Goal: Task Accomplishment & Management: Complete application form

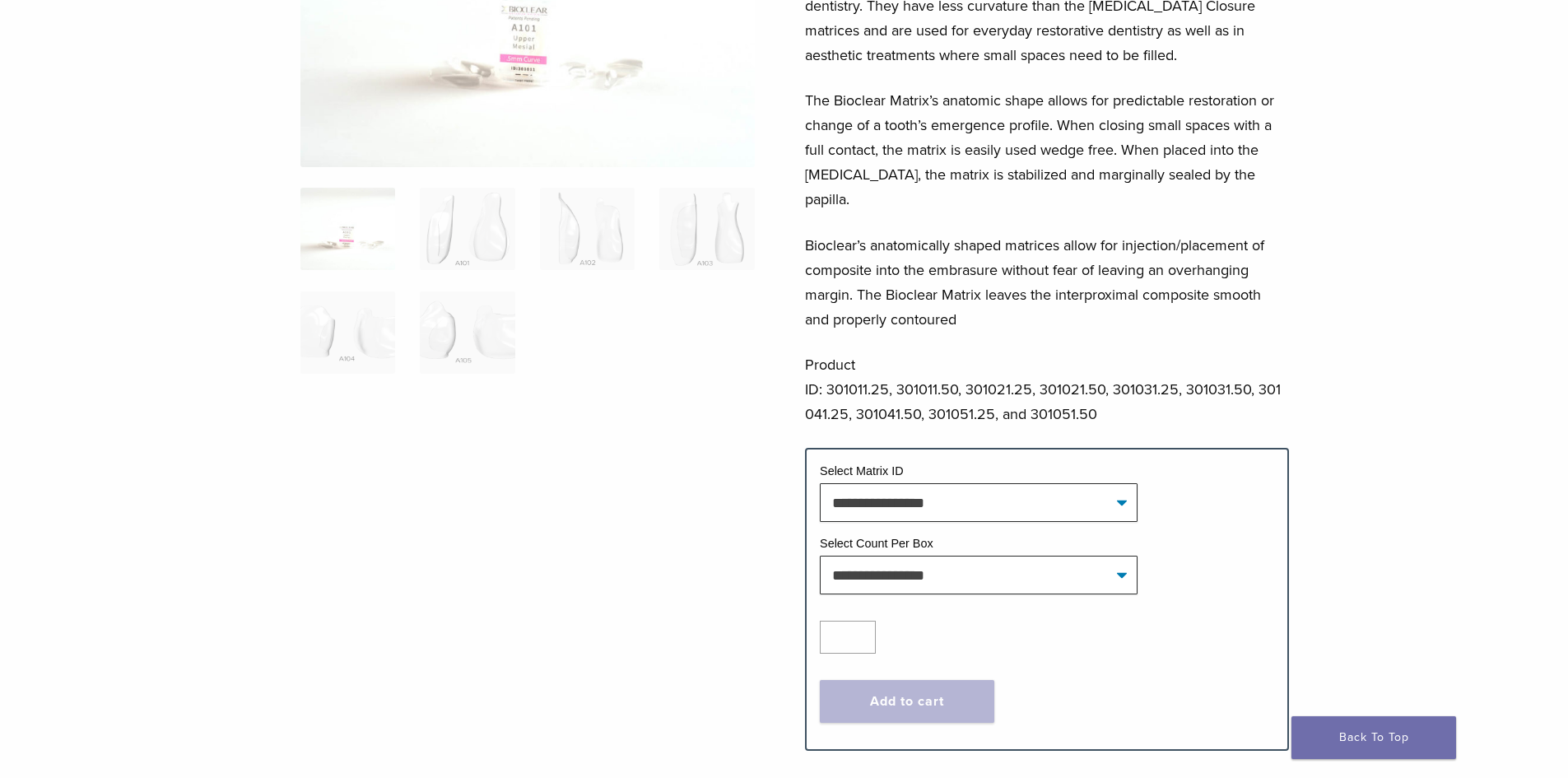
scroll to position [180, 0]
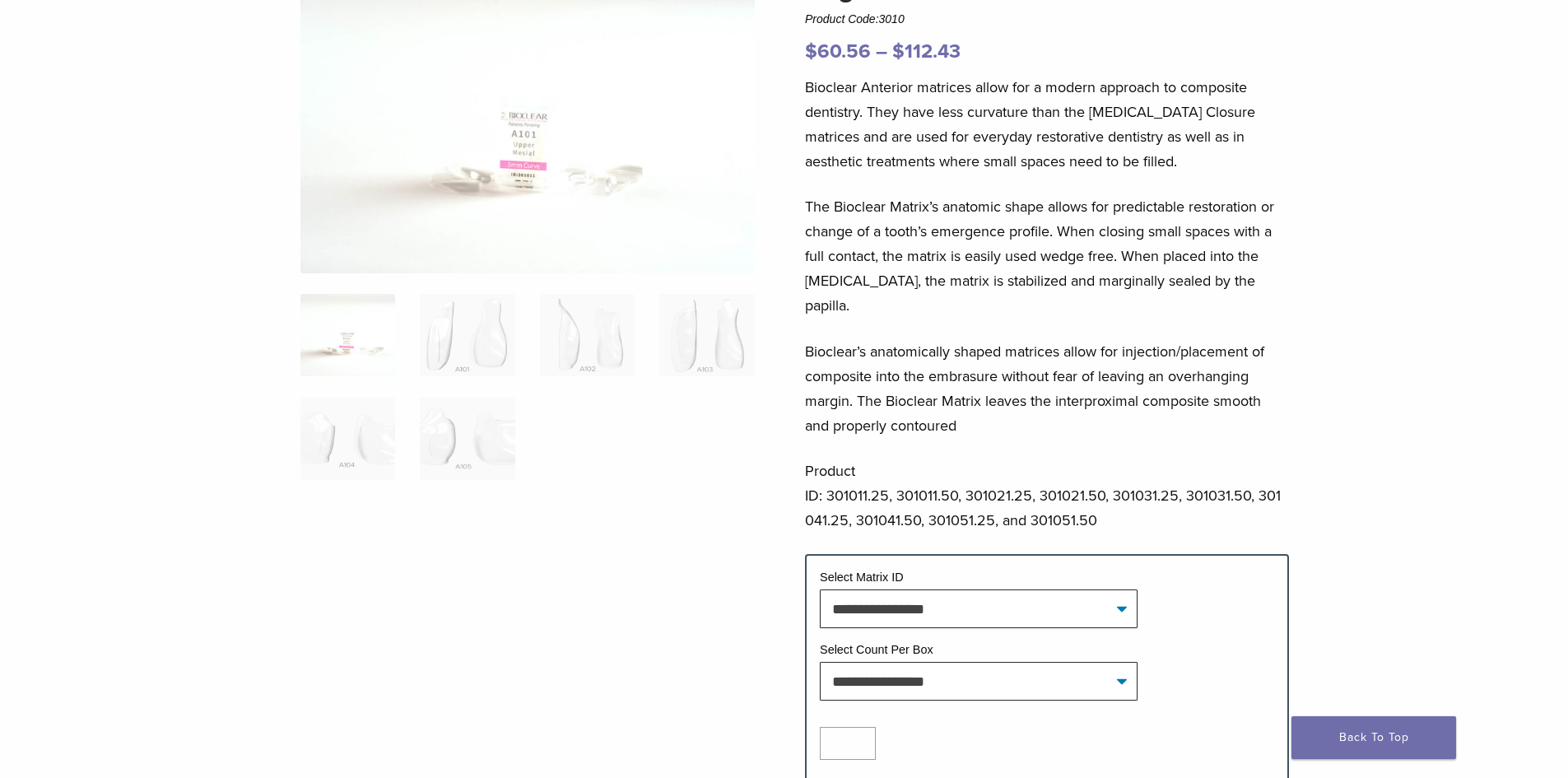
click at [595, 100] on img at bounding box center [527, 121] width 454 height 304
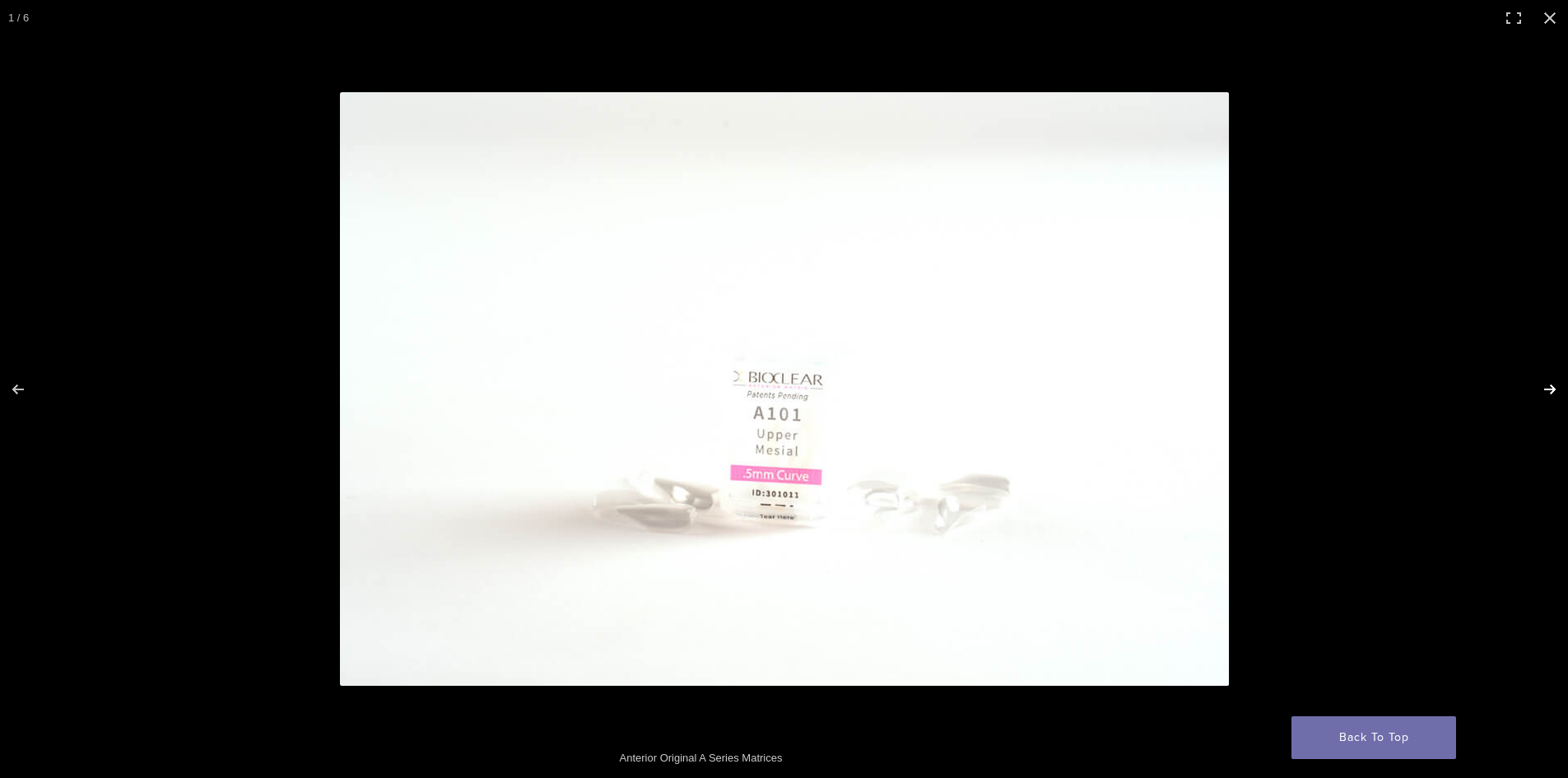
click at [1548, 386] on button "Next (arrow right)" at bounding box center [1539, 389] width 58 height 82
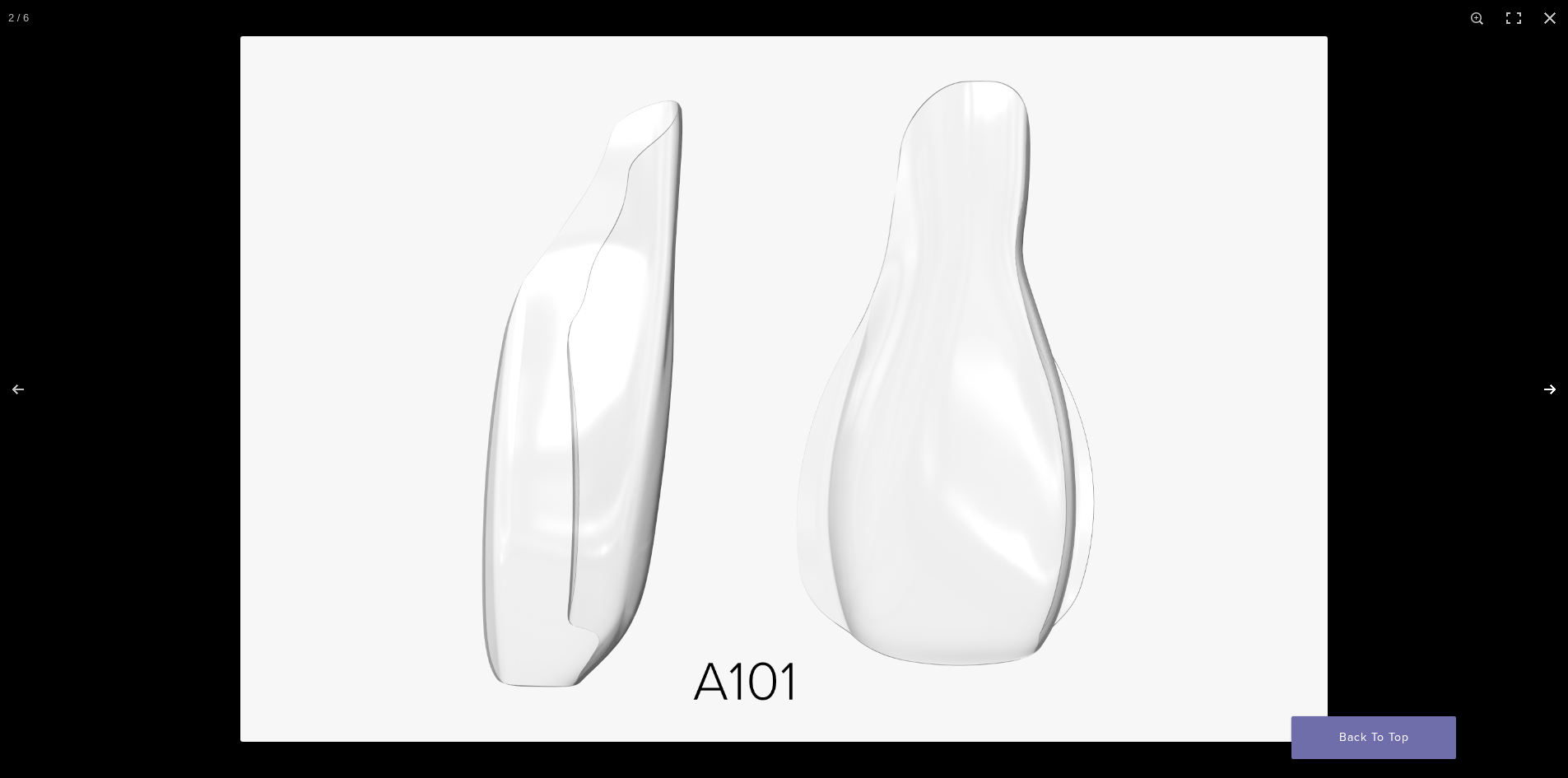
click at [1548, 386] on button "Next (arrow right)" at bounding box center [1539, 389] width 58 height 82
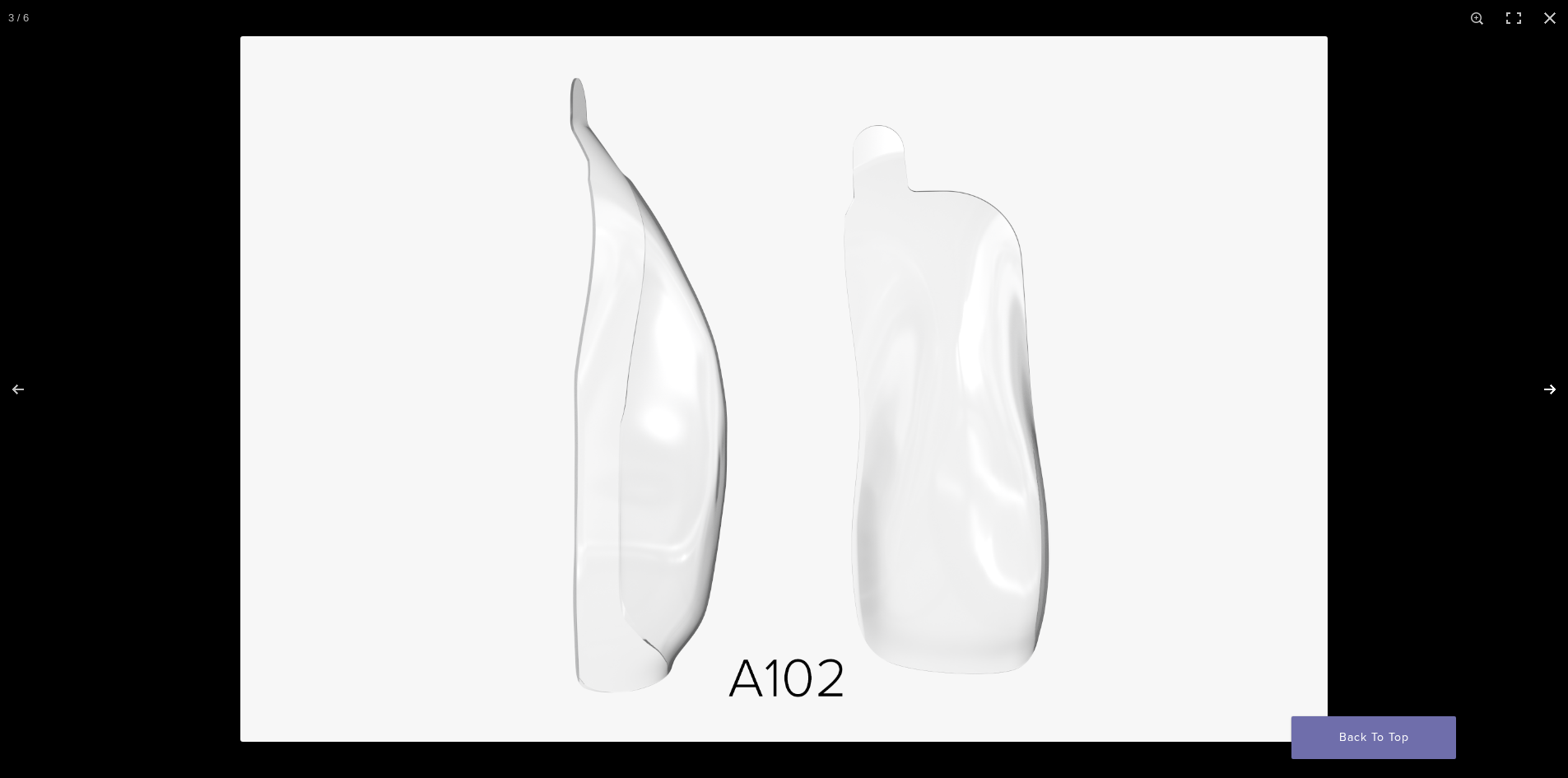
click at [1546, 387] on button "Next (arrow right)" at bounding box center [1539, 389] width 58 height 82
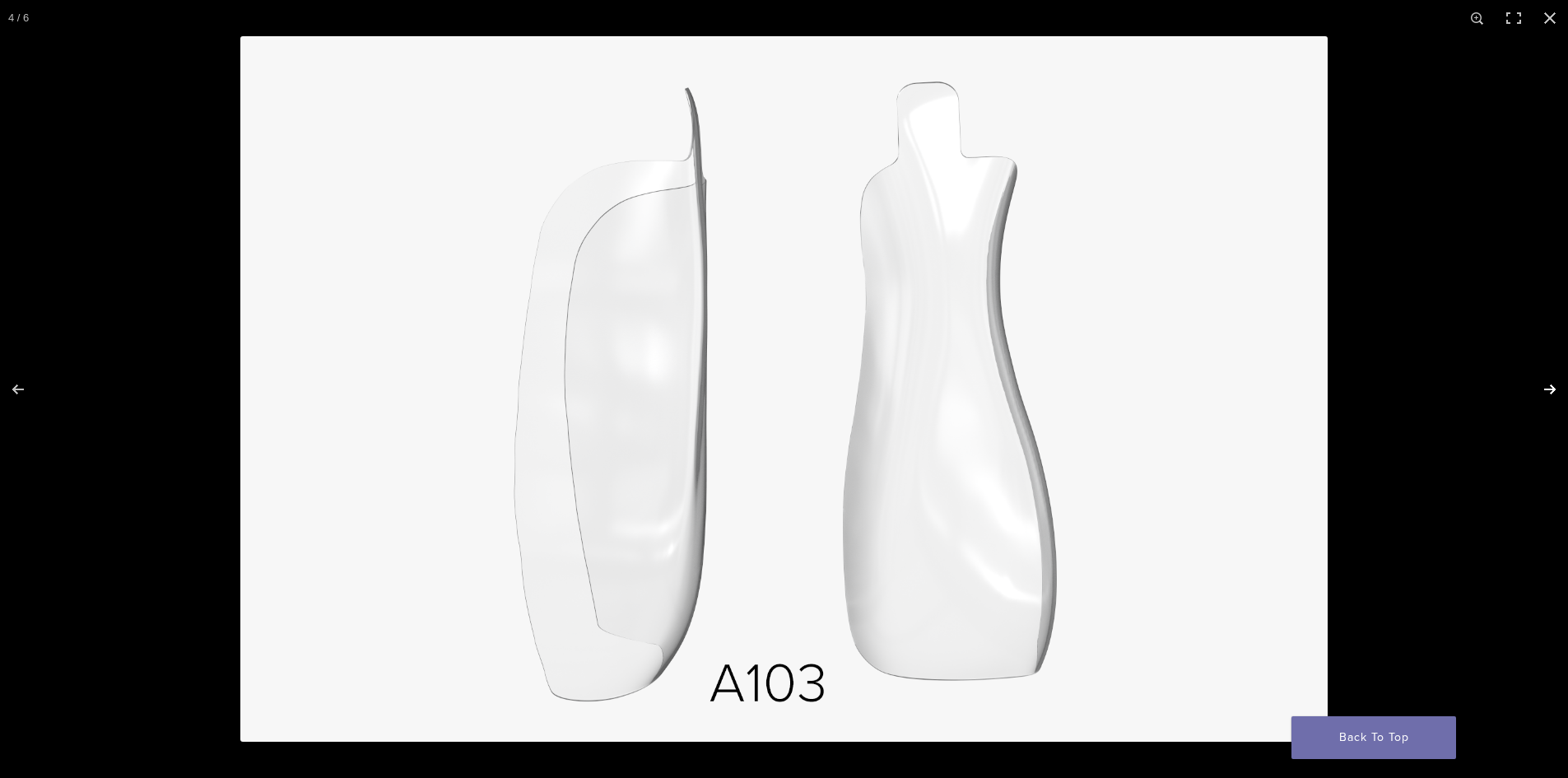
click at [1545, 387] on button "Next (arrow right)" at bounding box center [1539, 389] width 58 height 82
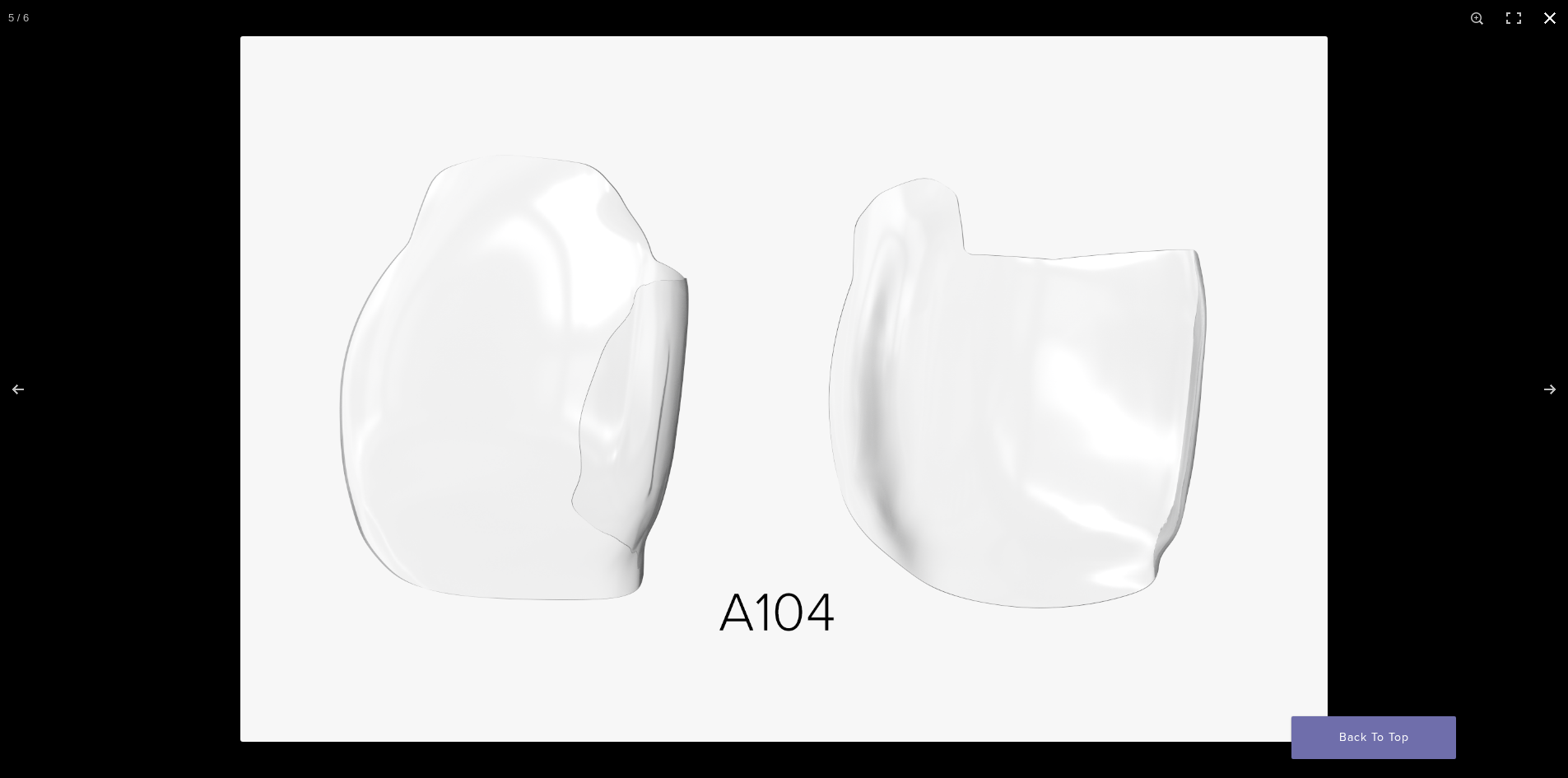
click at [1549, 17] on button "Close (Esc)" at bounding box center [1550, 17] width 36 height 36
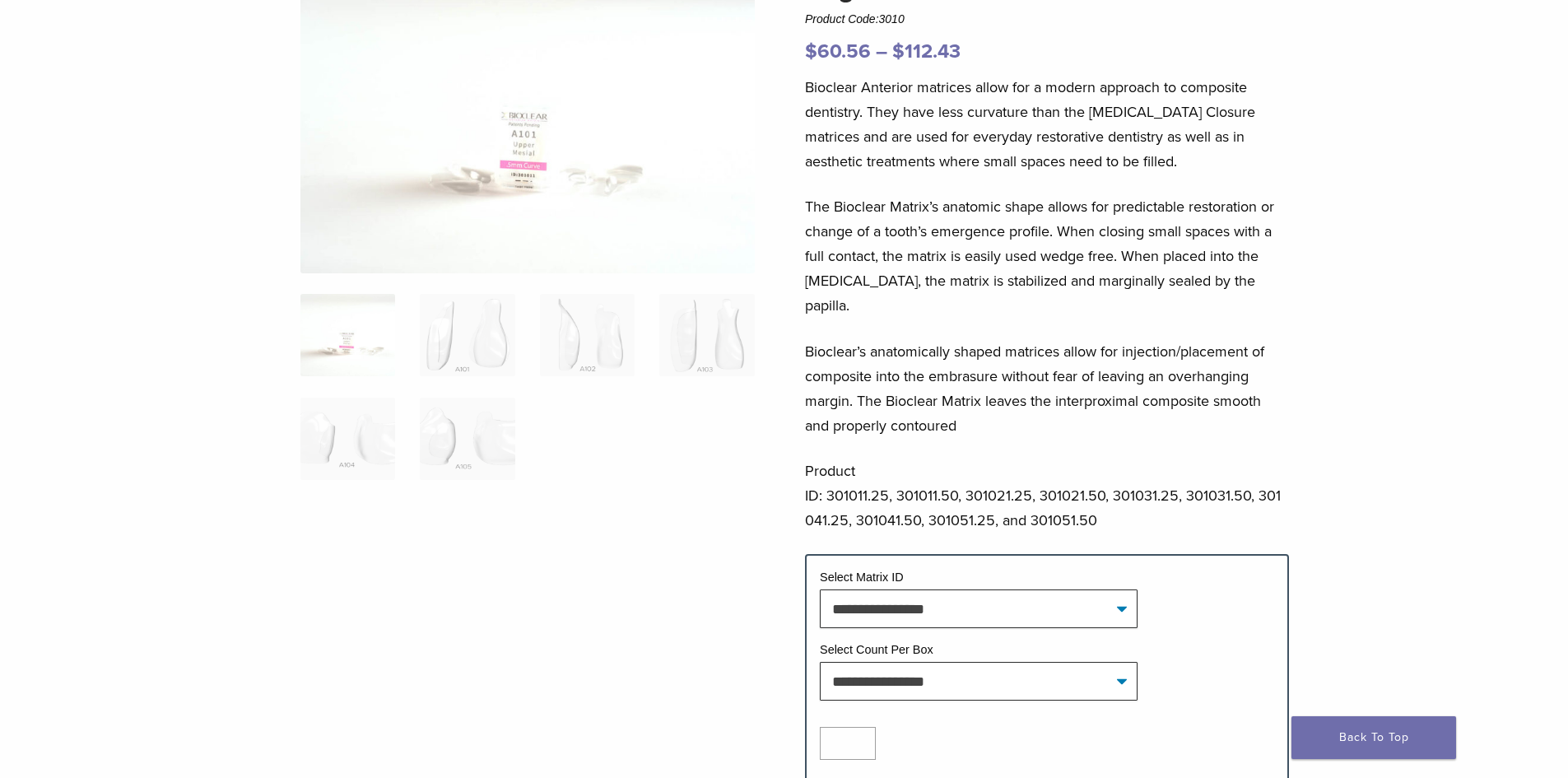
scroll to position [150, 0]
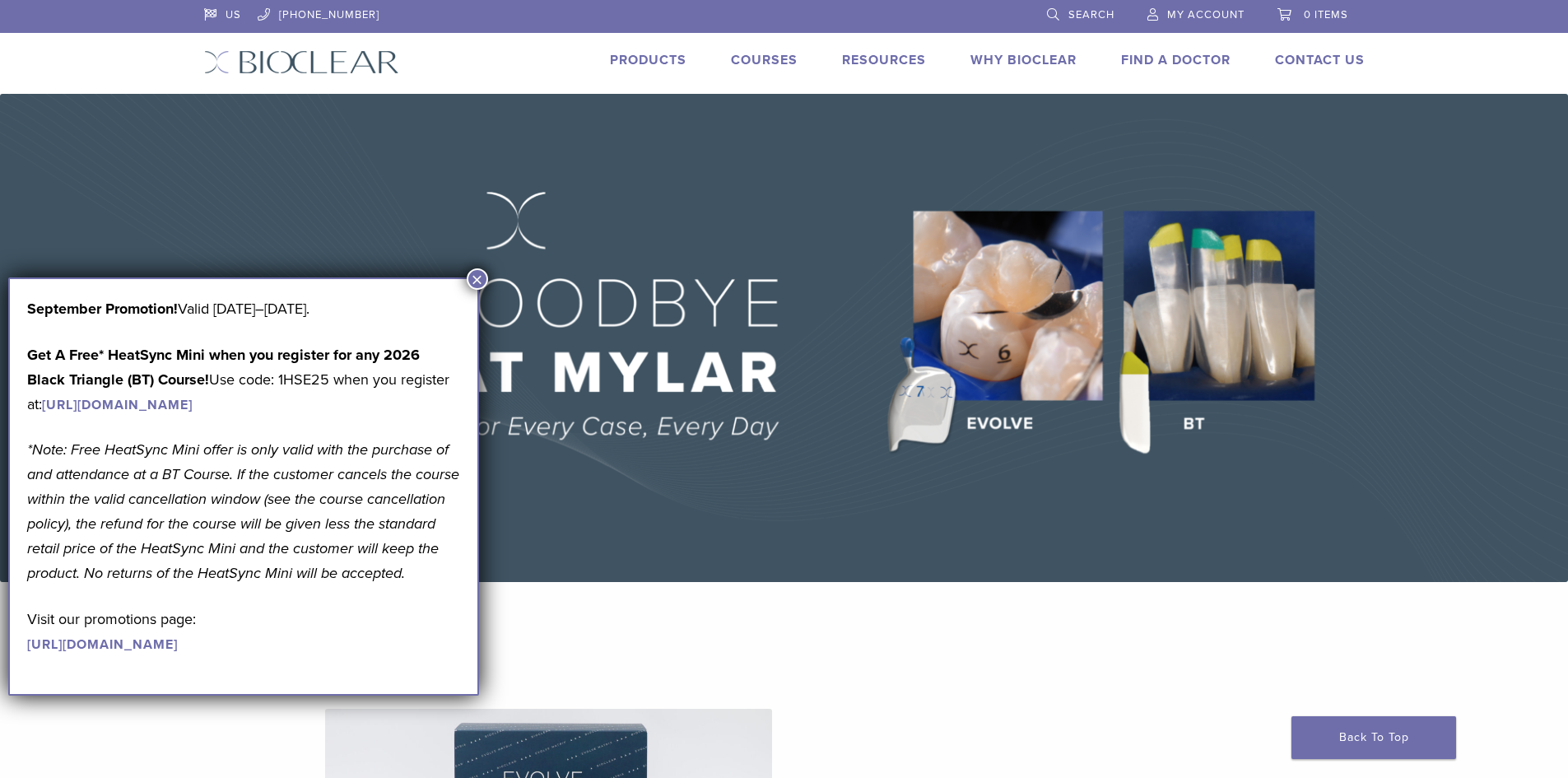
click at [193, 409] on link "https://www.bioclearmatrix.com/events/6-in-person-black-triangle-certification-…" at bounding box center [117, 404] width 151 height 17
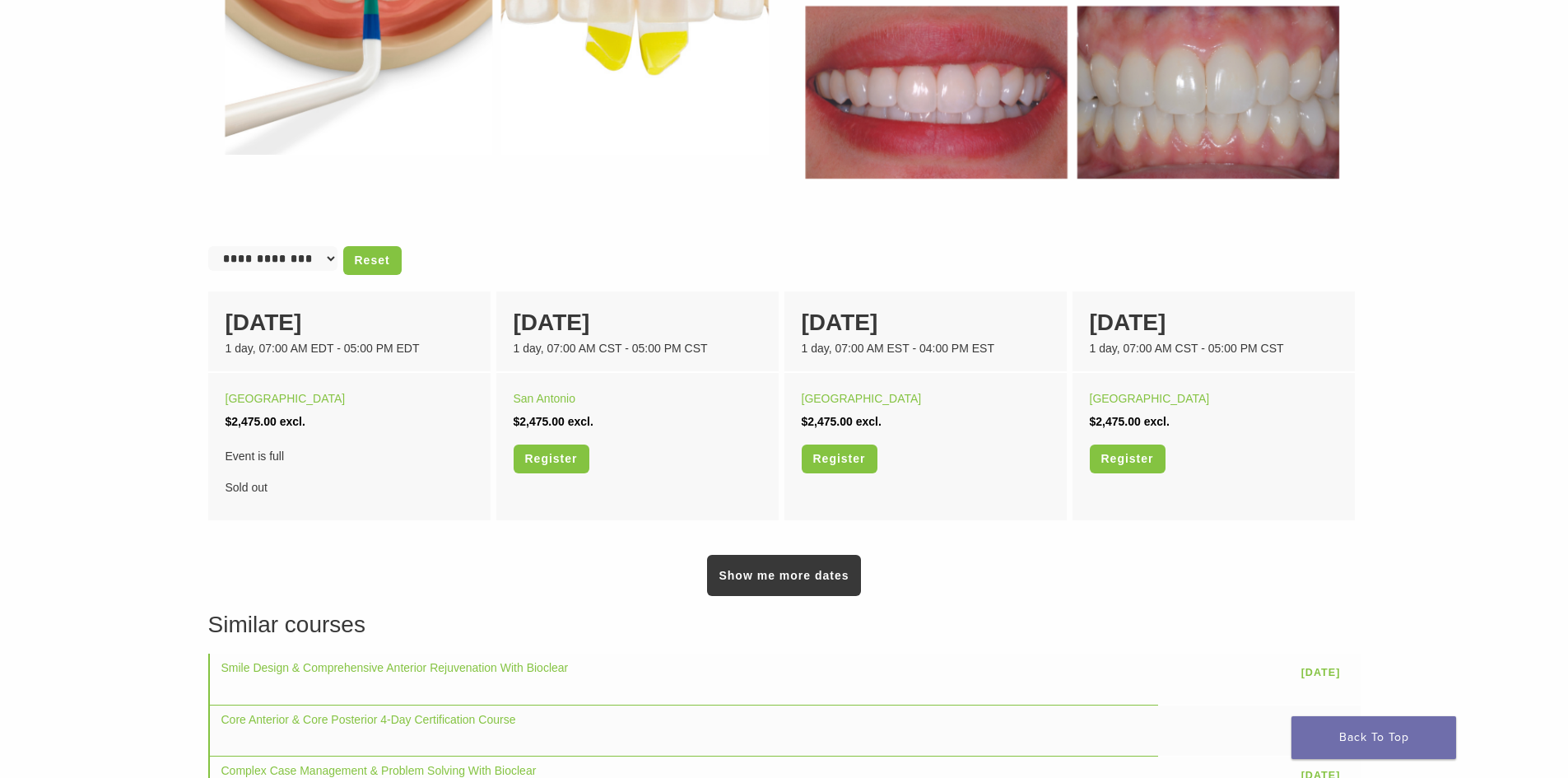
scroll to position [894, 0]
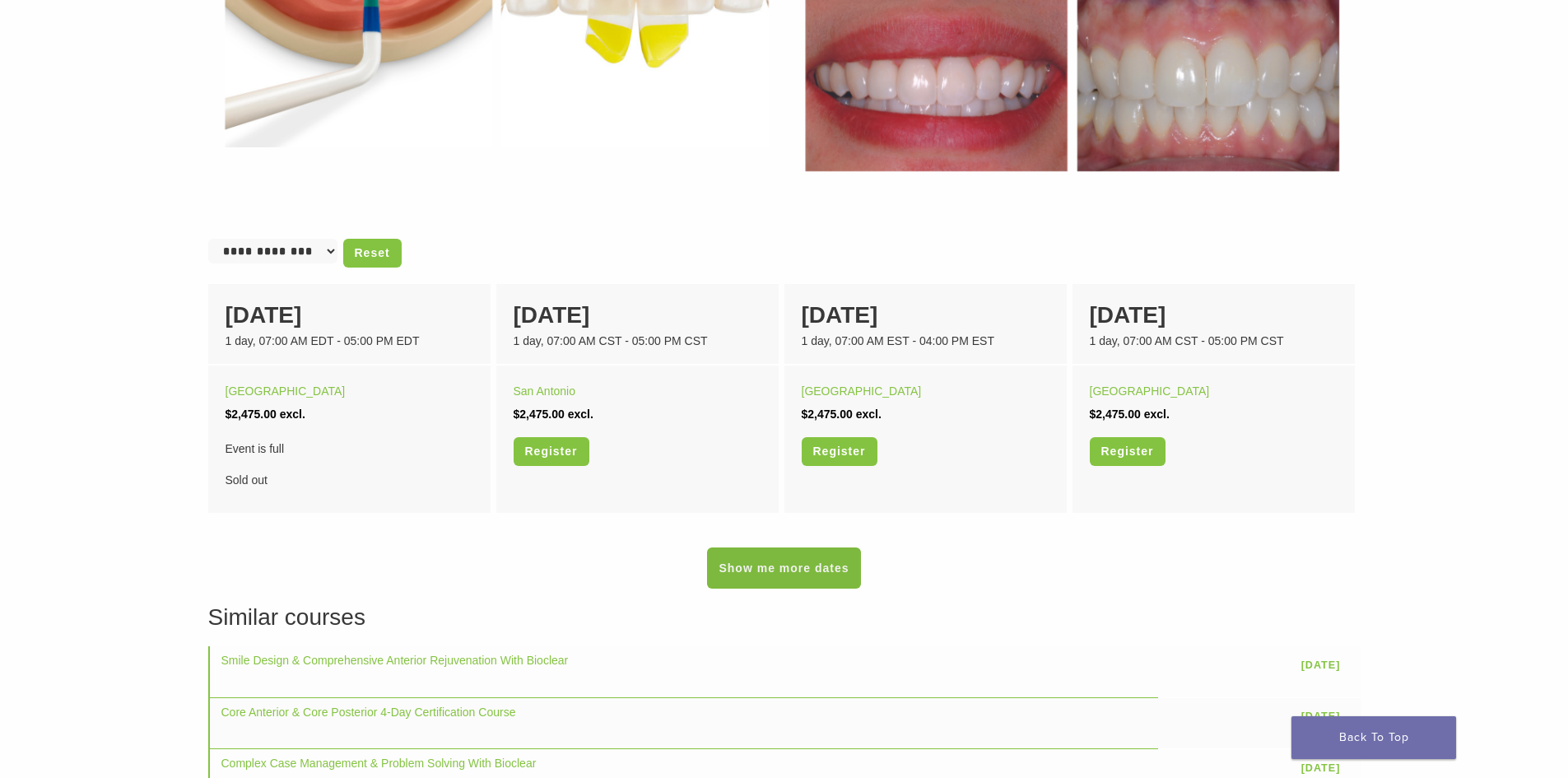
click at [731, 569] on link "Show me more dates" at bounding box center [783, 568] width 153 height 41
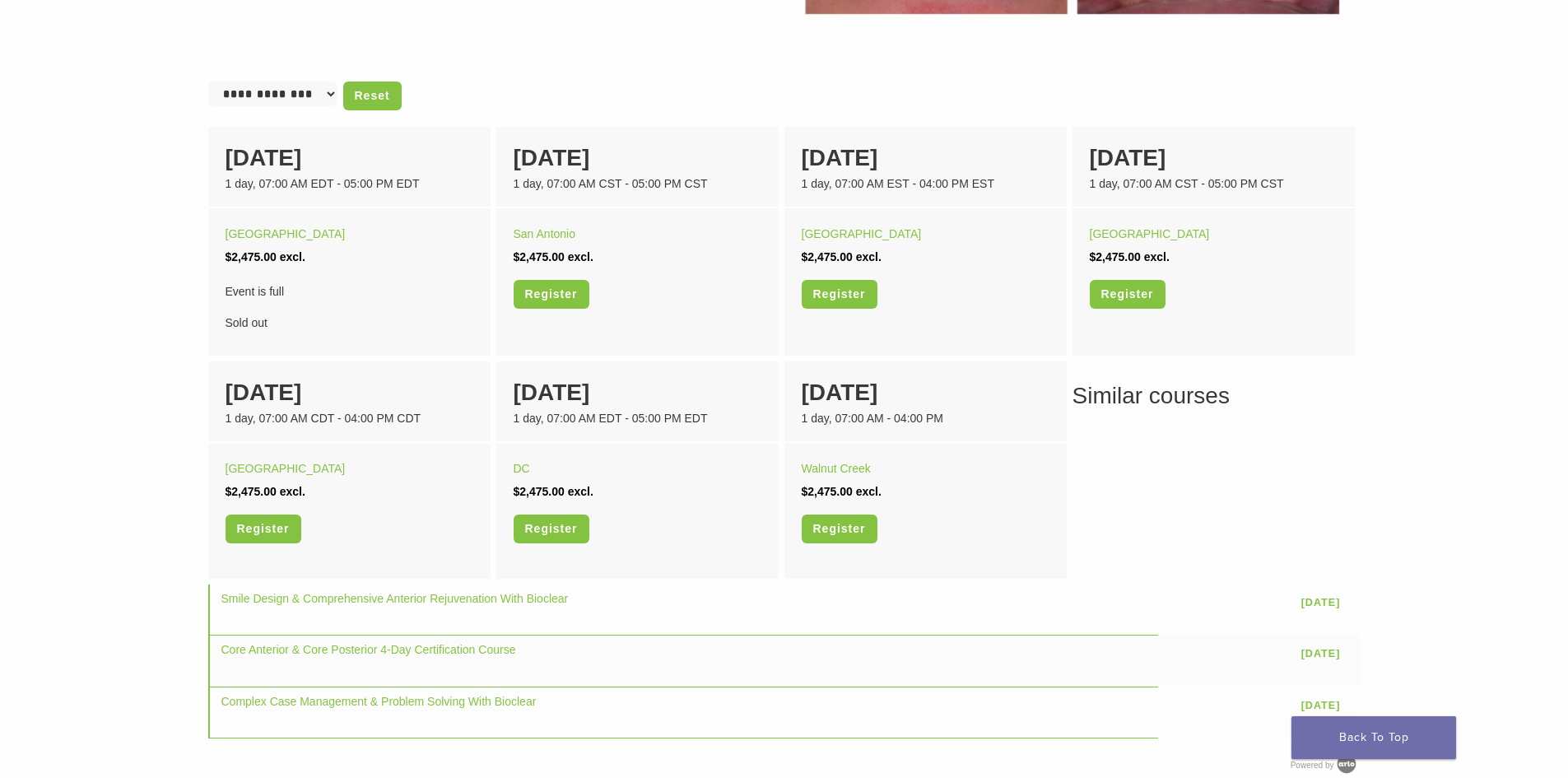
scroll to position [1054, 0]
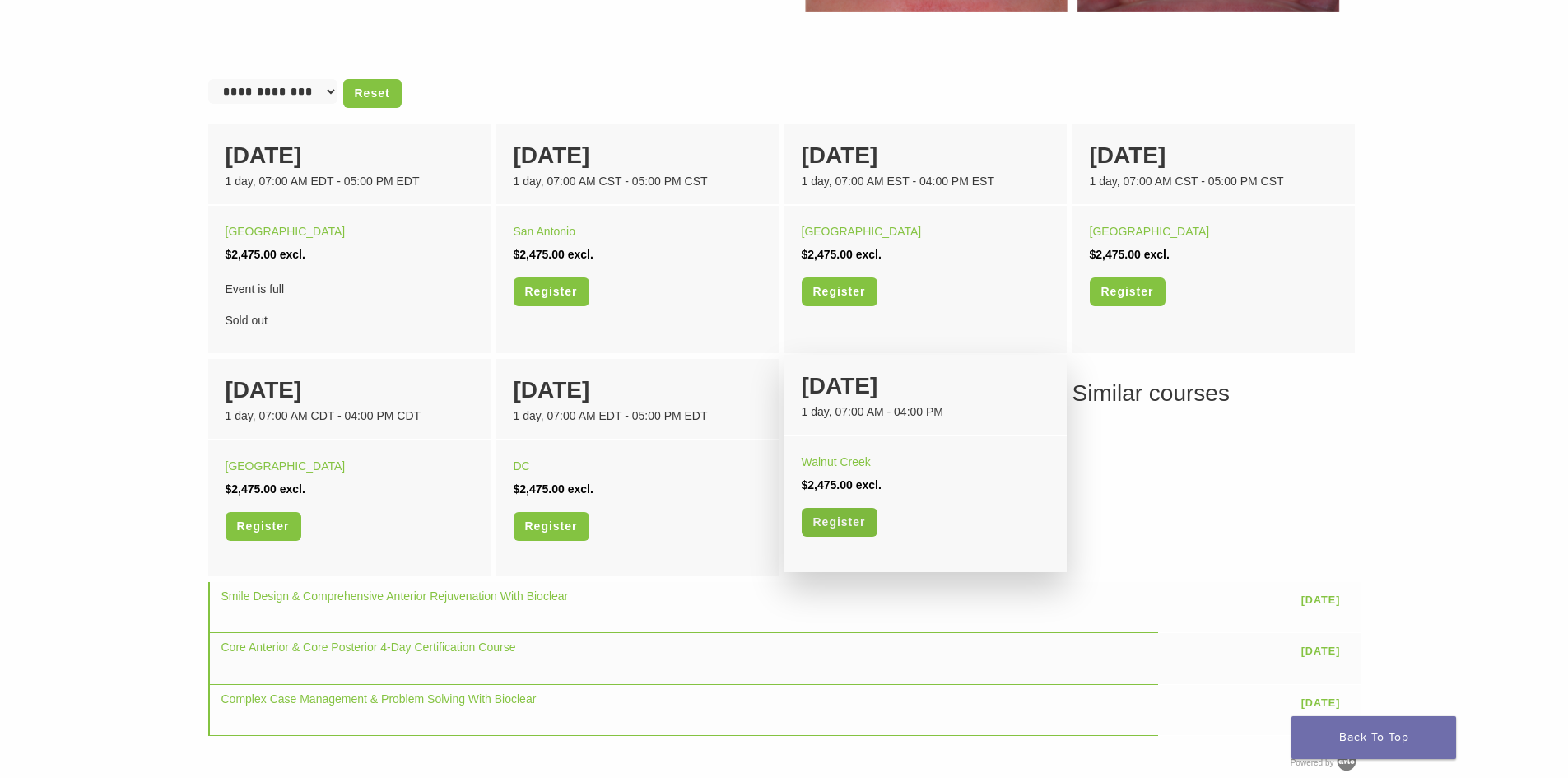
click at [860, 524] on link "Register" at bounding box center [839, 522] width 76 height 29
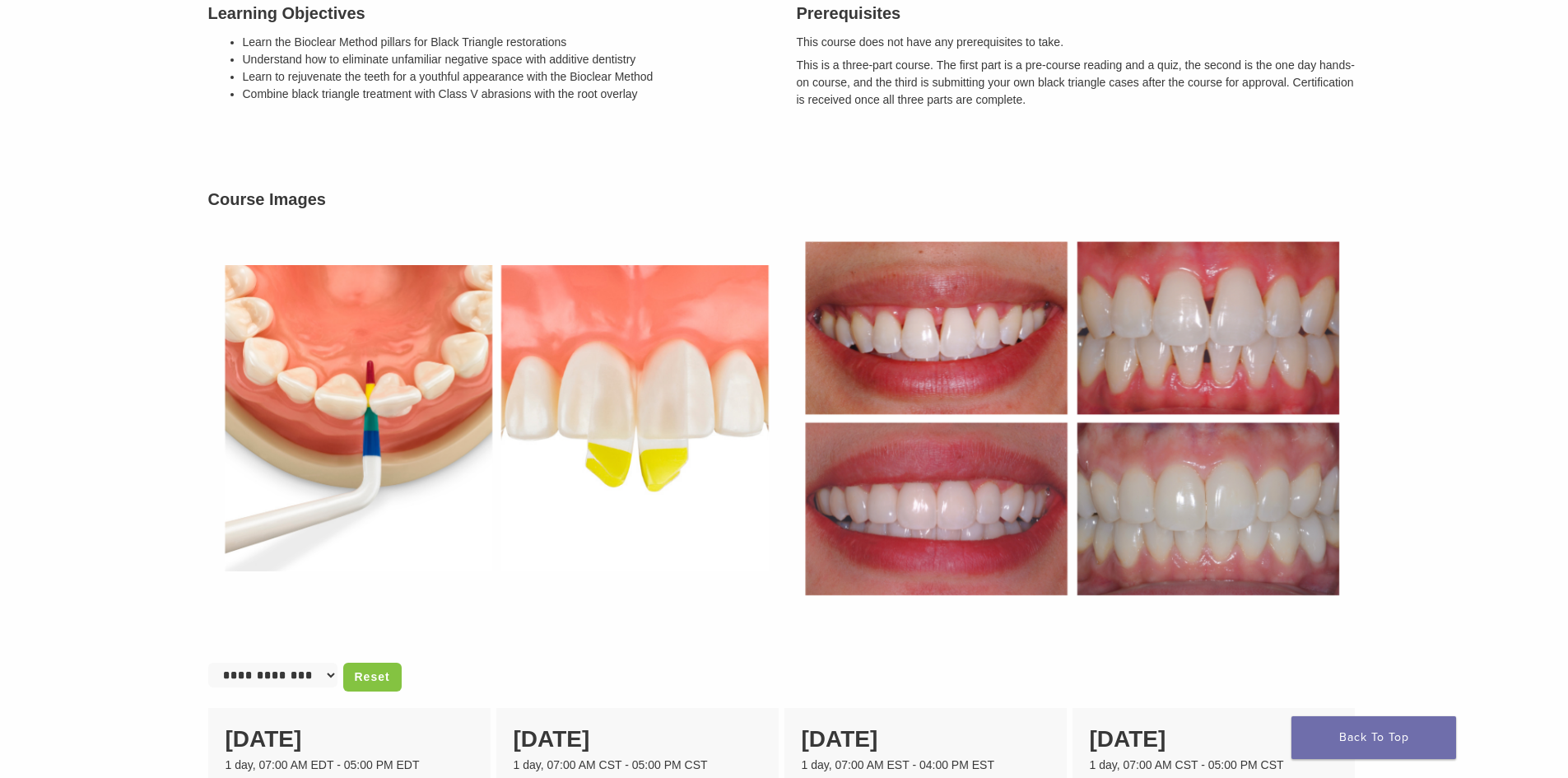
scroll to position [0, 0]
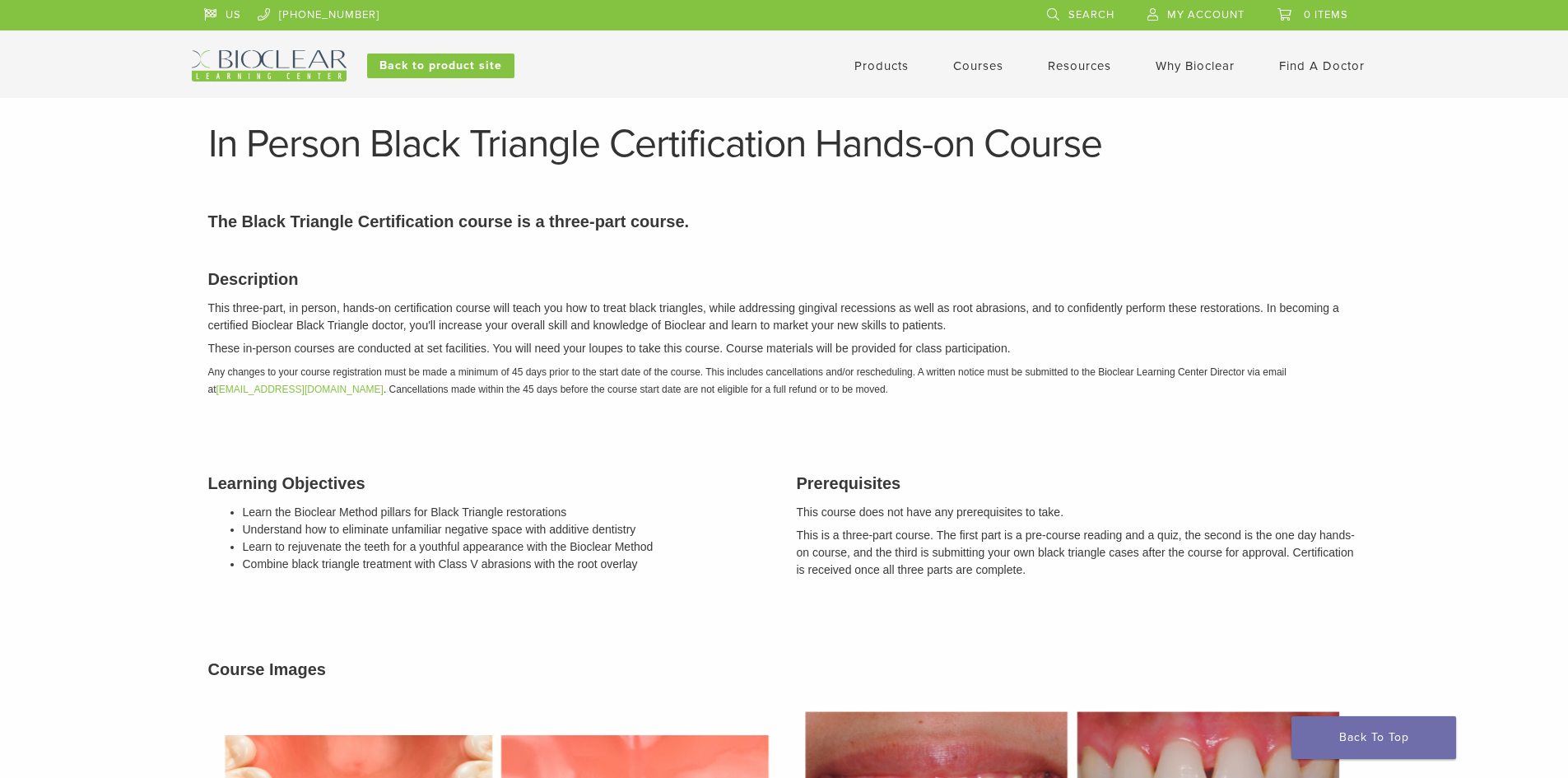
click at [861, 56] on li "Products" at bounding box center [882, 65] width 54 height 20
click at [867, 59] on link "Products" at bounding box center [882, 65] width 54 height 15
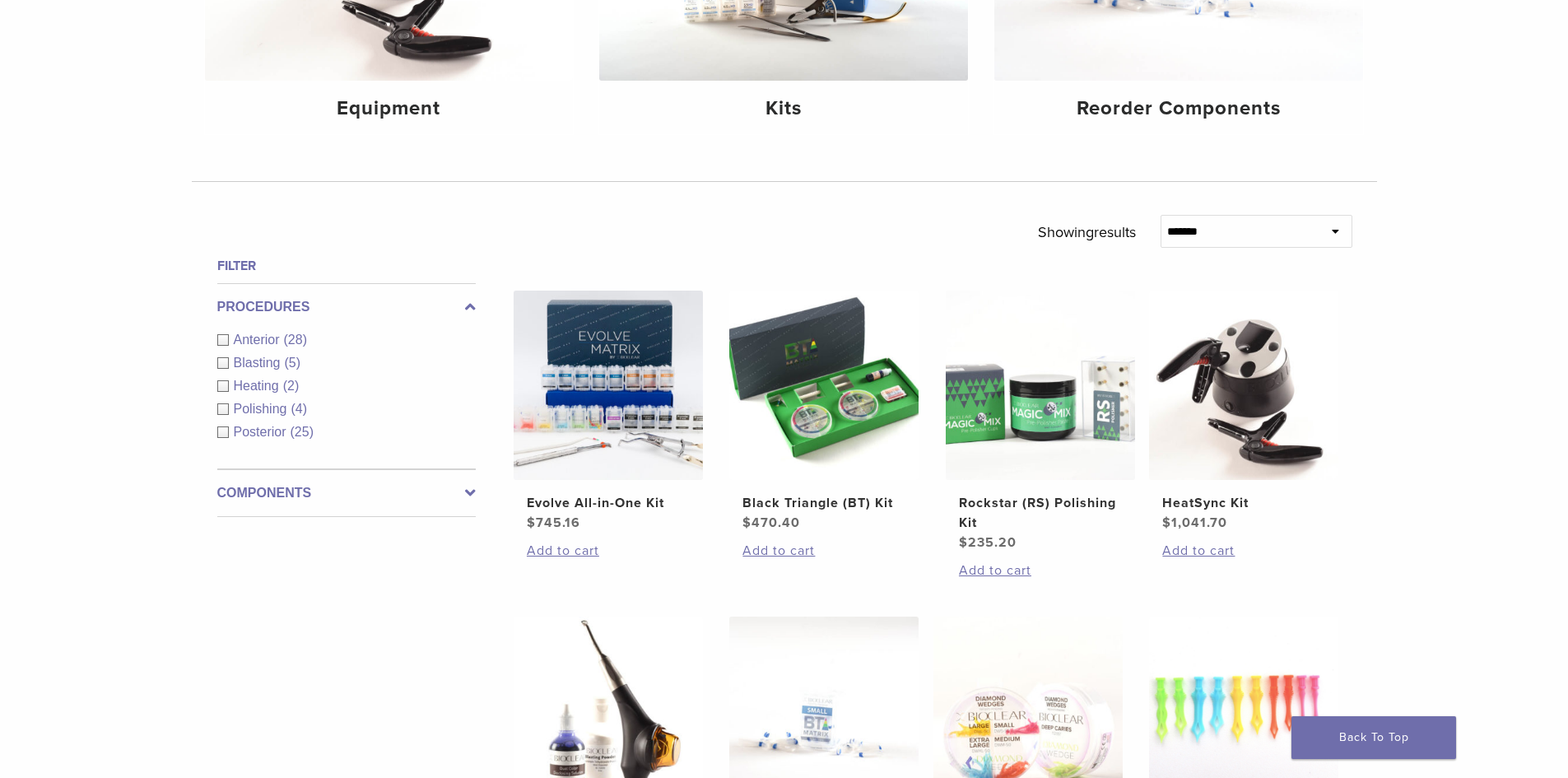
scroll to position [384, 0]
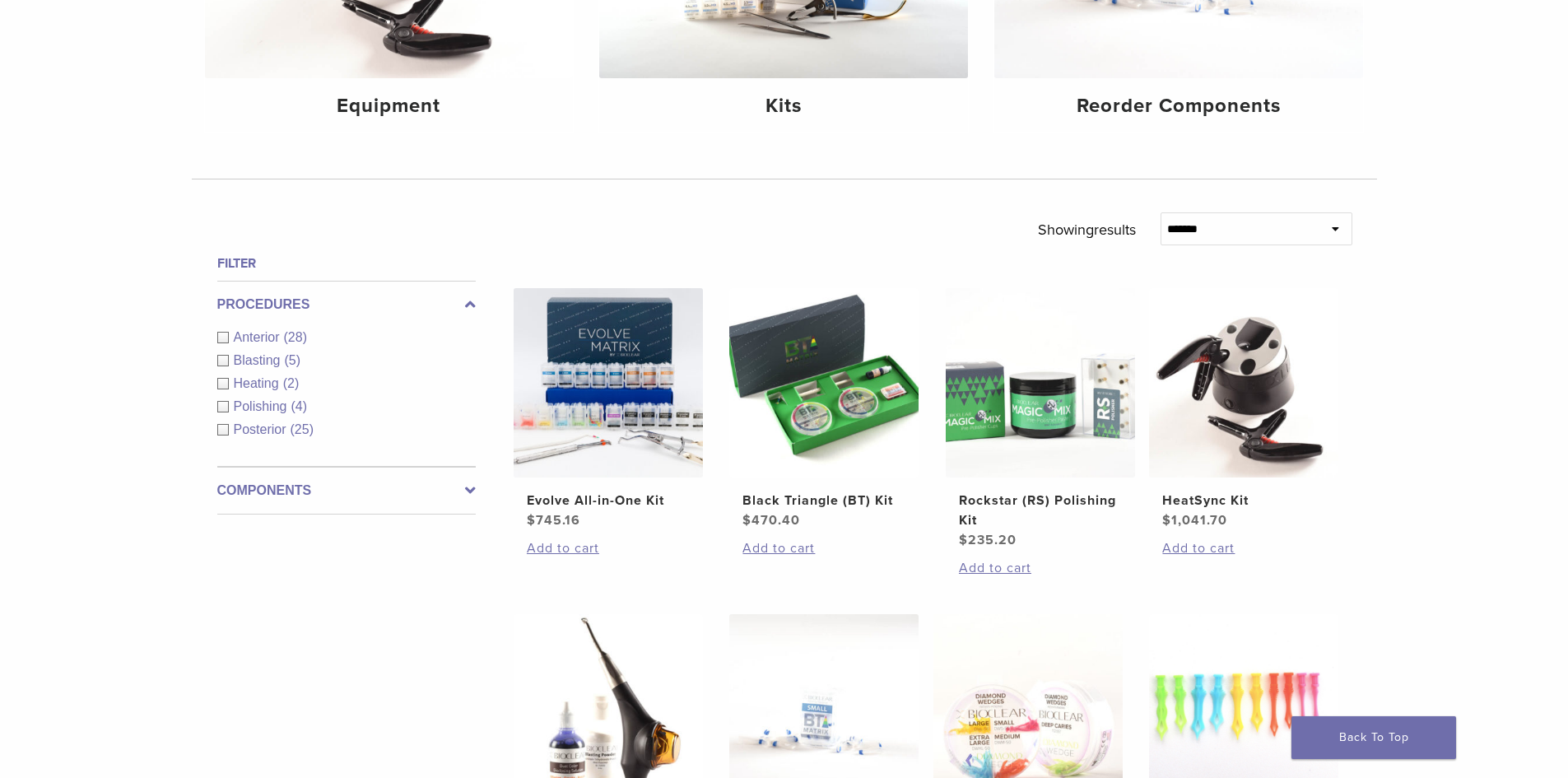
click at [263, 330] on span "Anterior" at bounding box center [259, 337] width 51 height 14
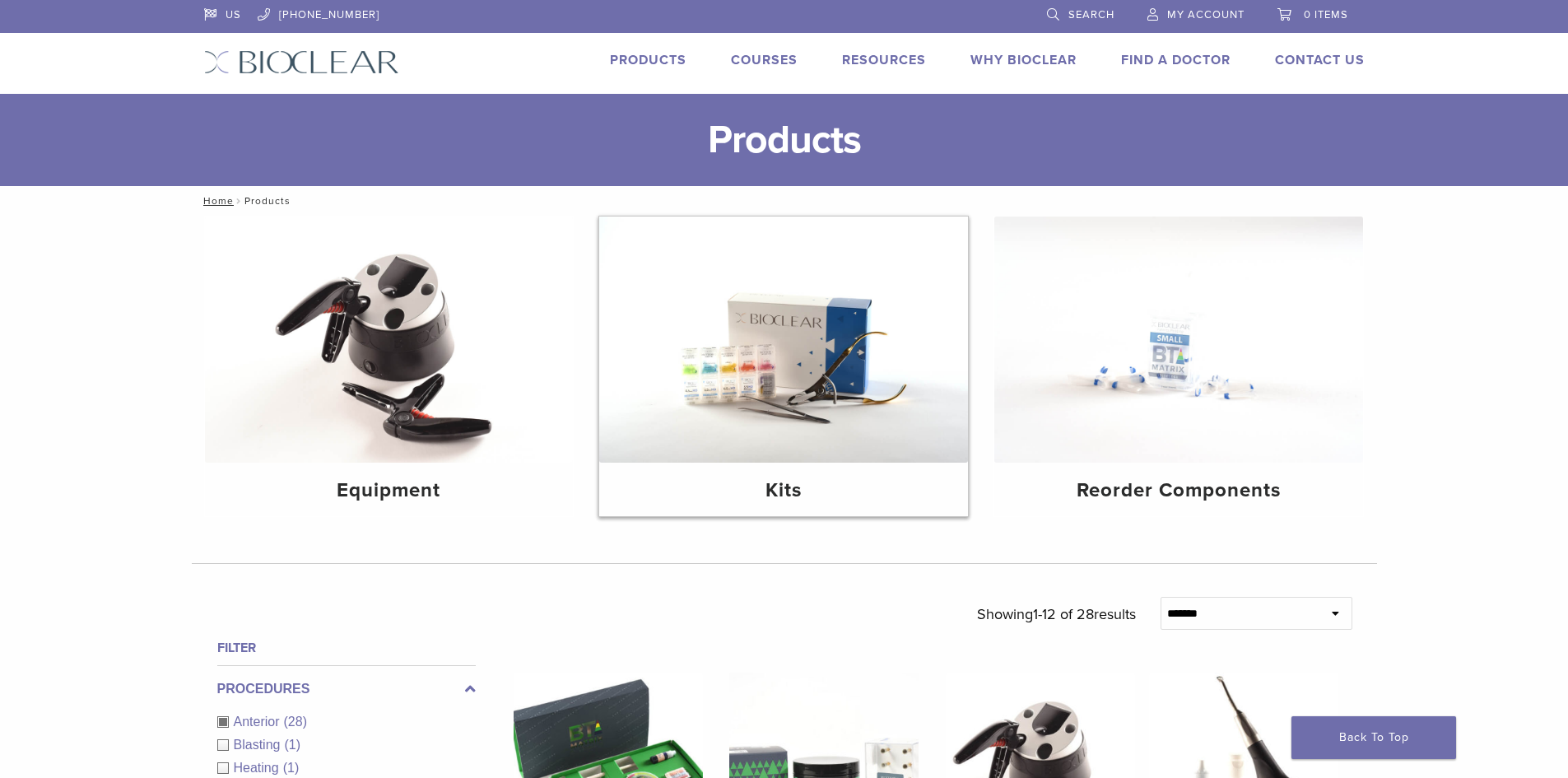
click at [709, 375] on img at bounding box center [783, 340] width 368 height 246
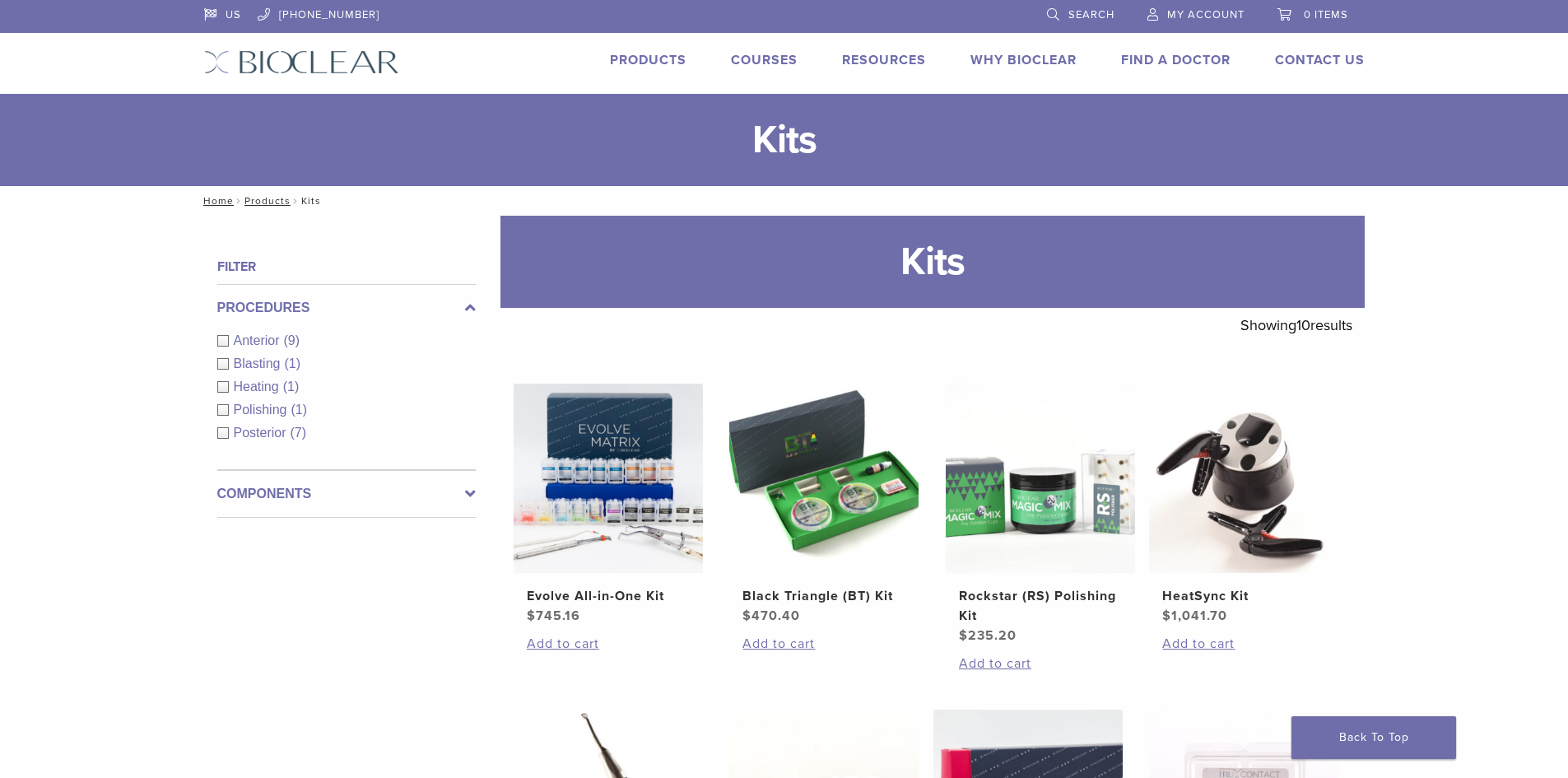
click at [281, 340] on span "Anterior" at bounding box center [259, 341] width 51 height 14
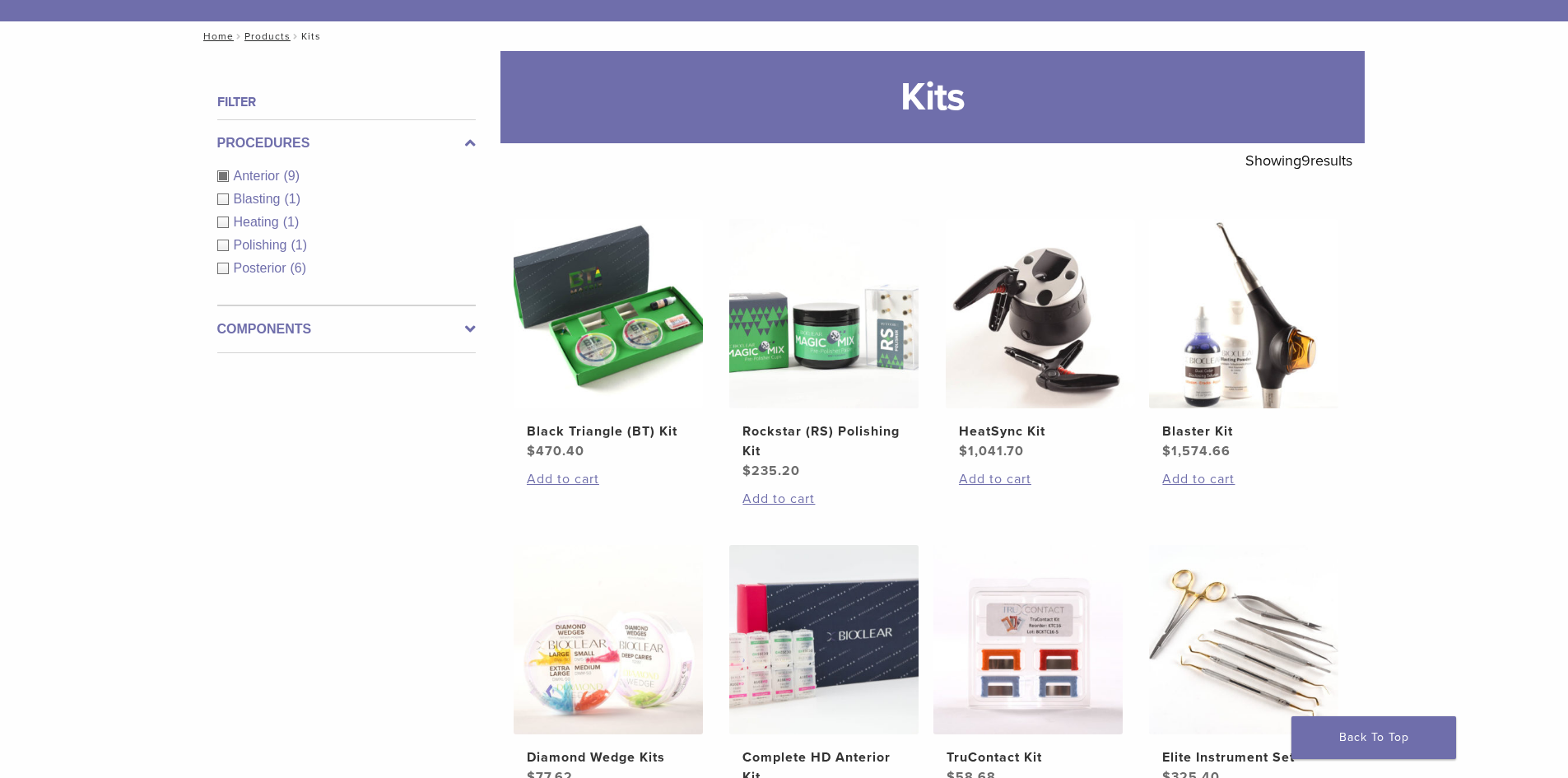
scroll to position [288, 0]
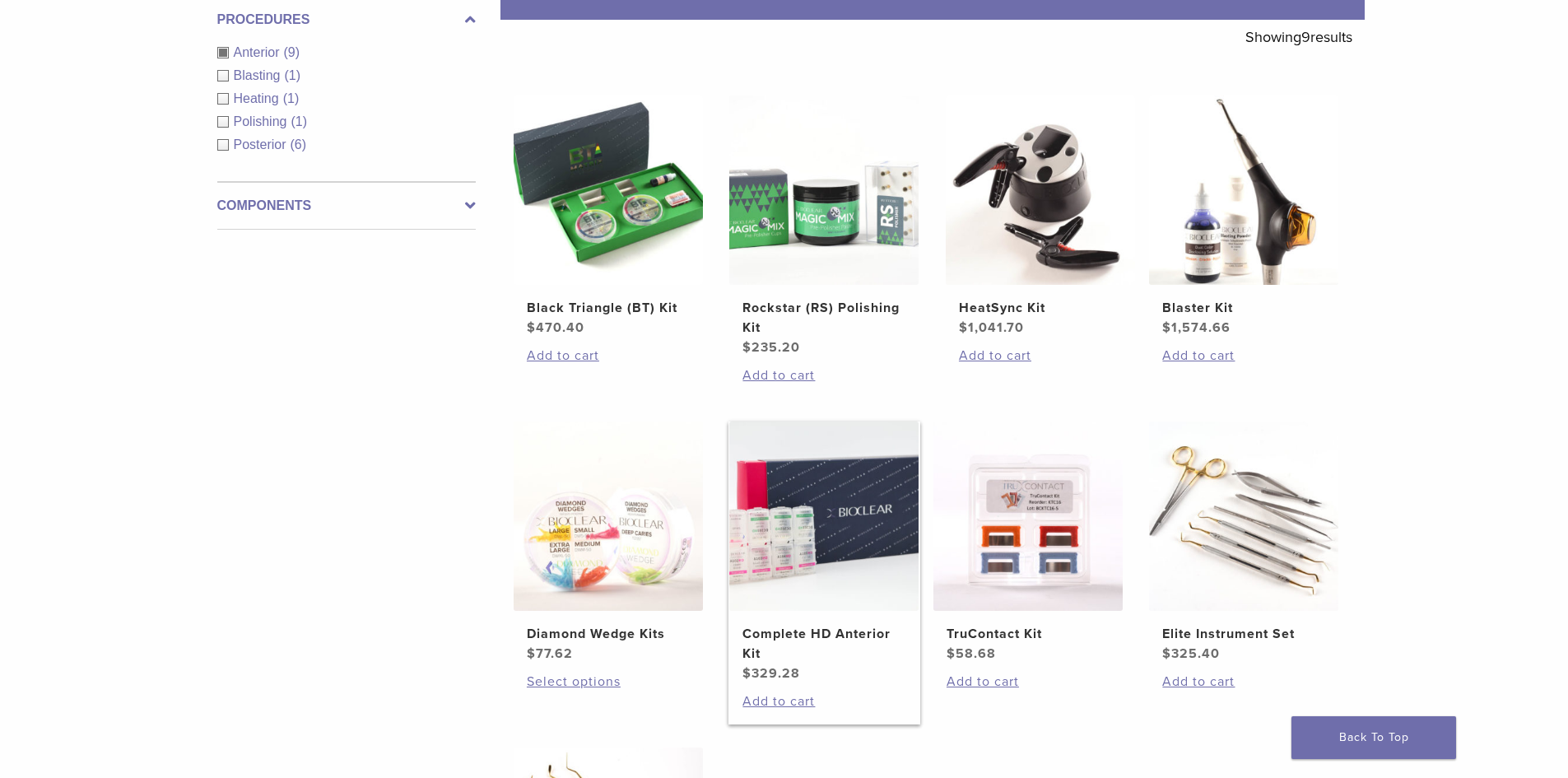
click at [838, 554] on img at bounding box center [823, 516] width 189 height 189
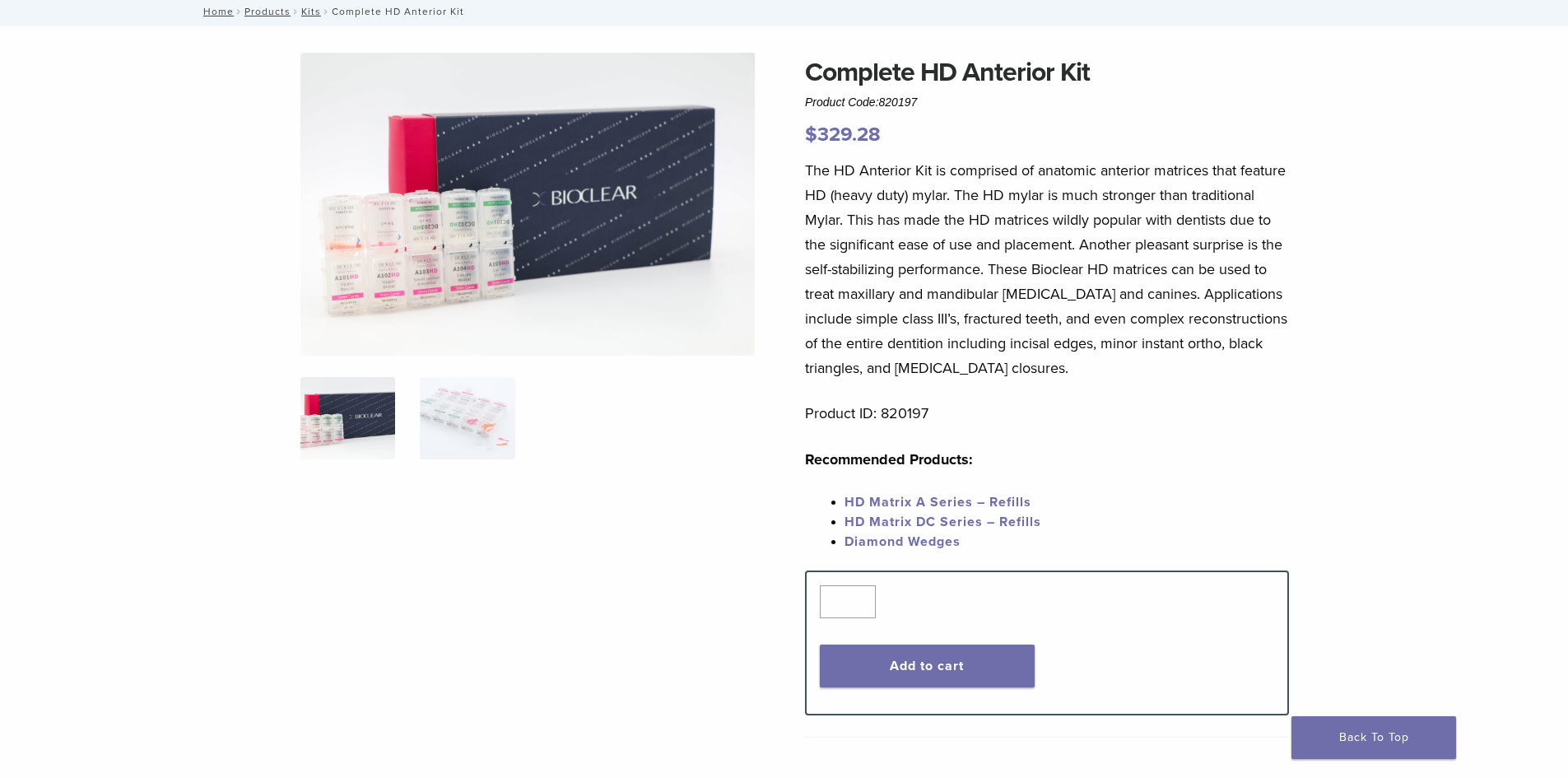
scroll to position [56, 0]
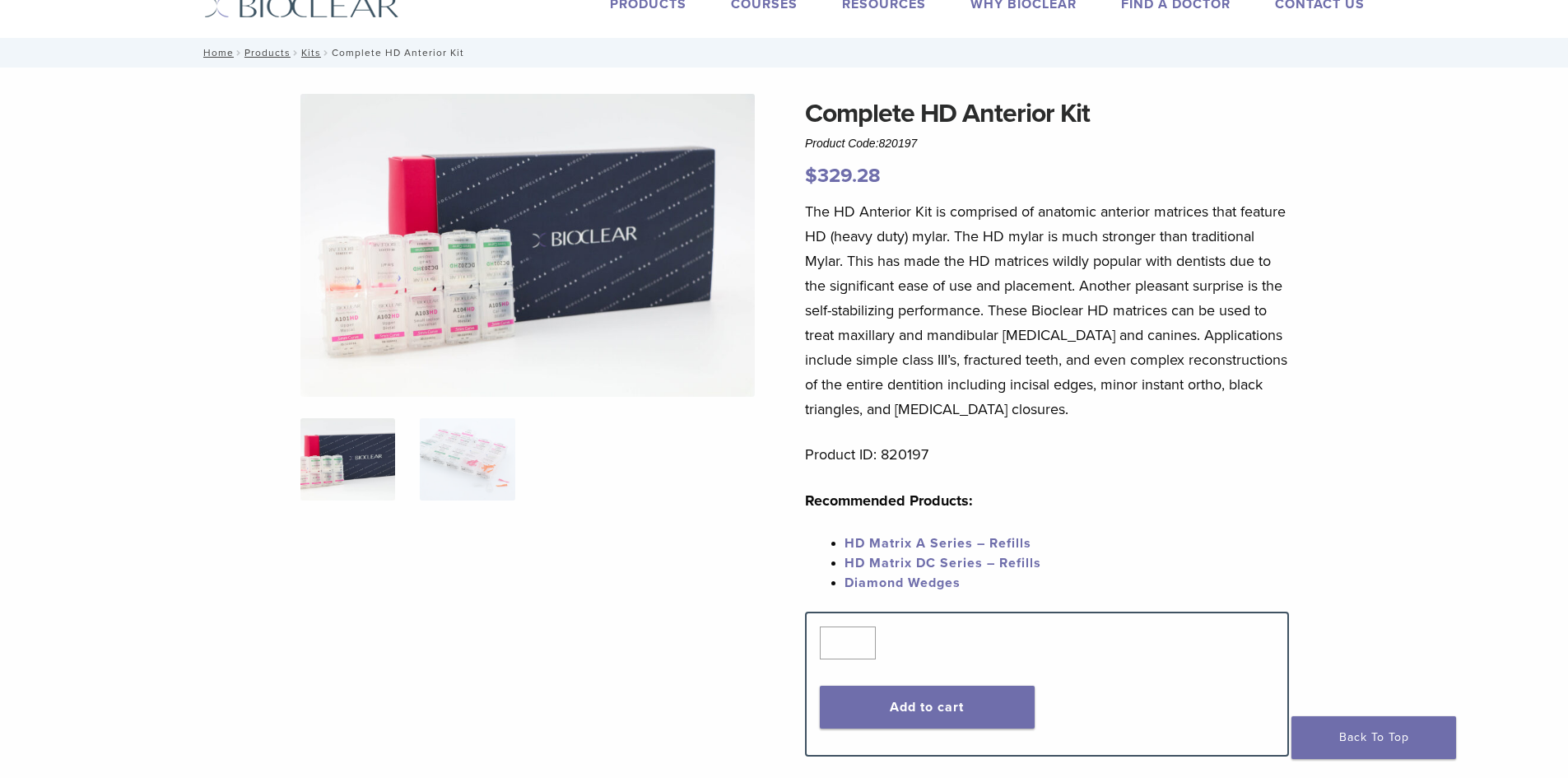
click at [343, 453] on img at bounding box center [347, 459] width 94 height 82
click at [416, 299] on img at bounding box center [527, 244] width 454 height 303
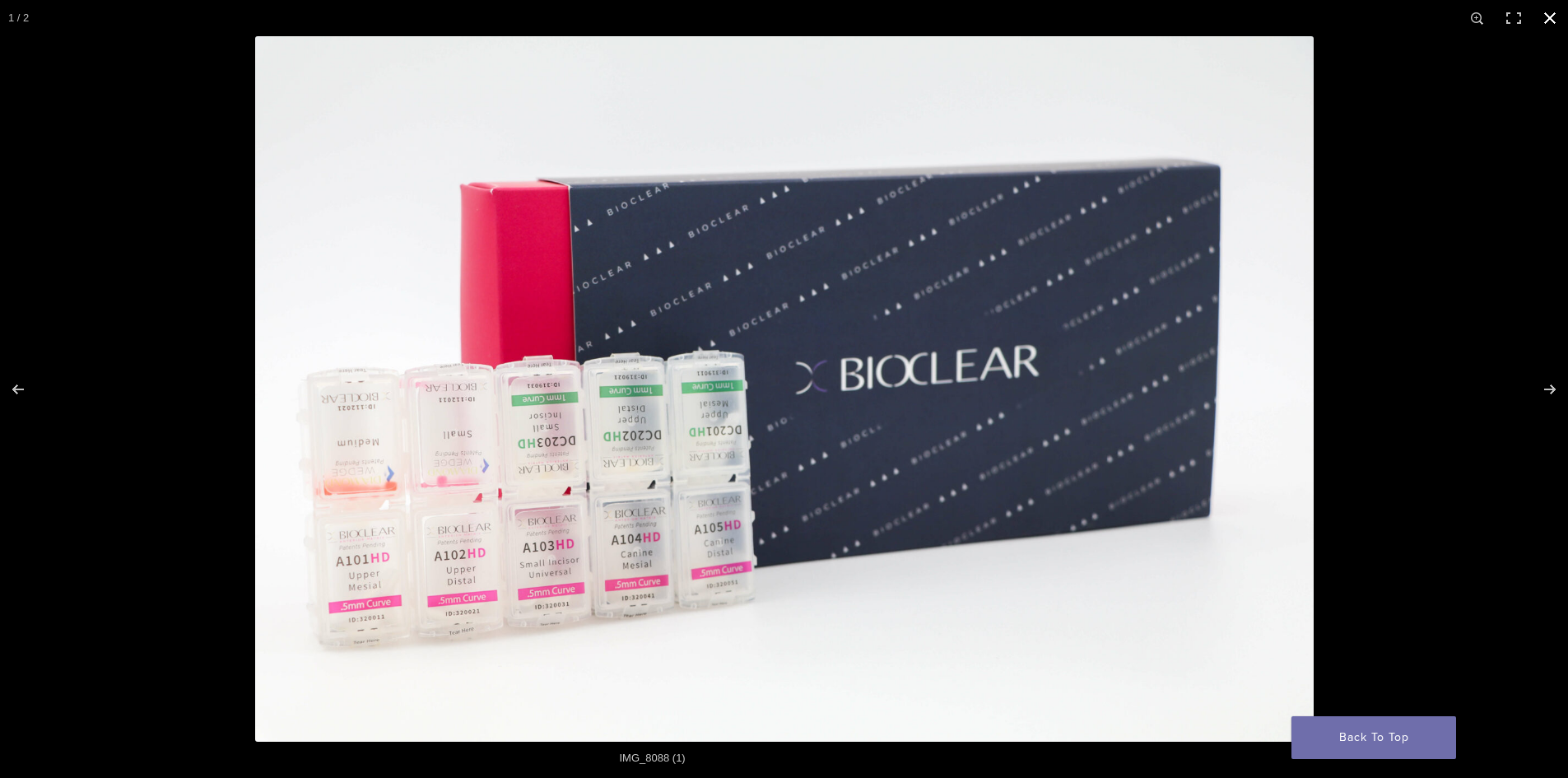
click at [1551, 21] on button "Close (Esc)" at bounding box center [1550, 17] width 36 height 36
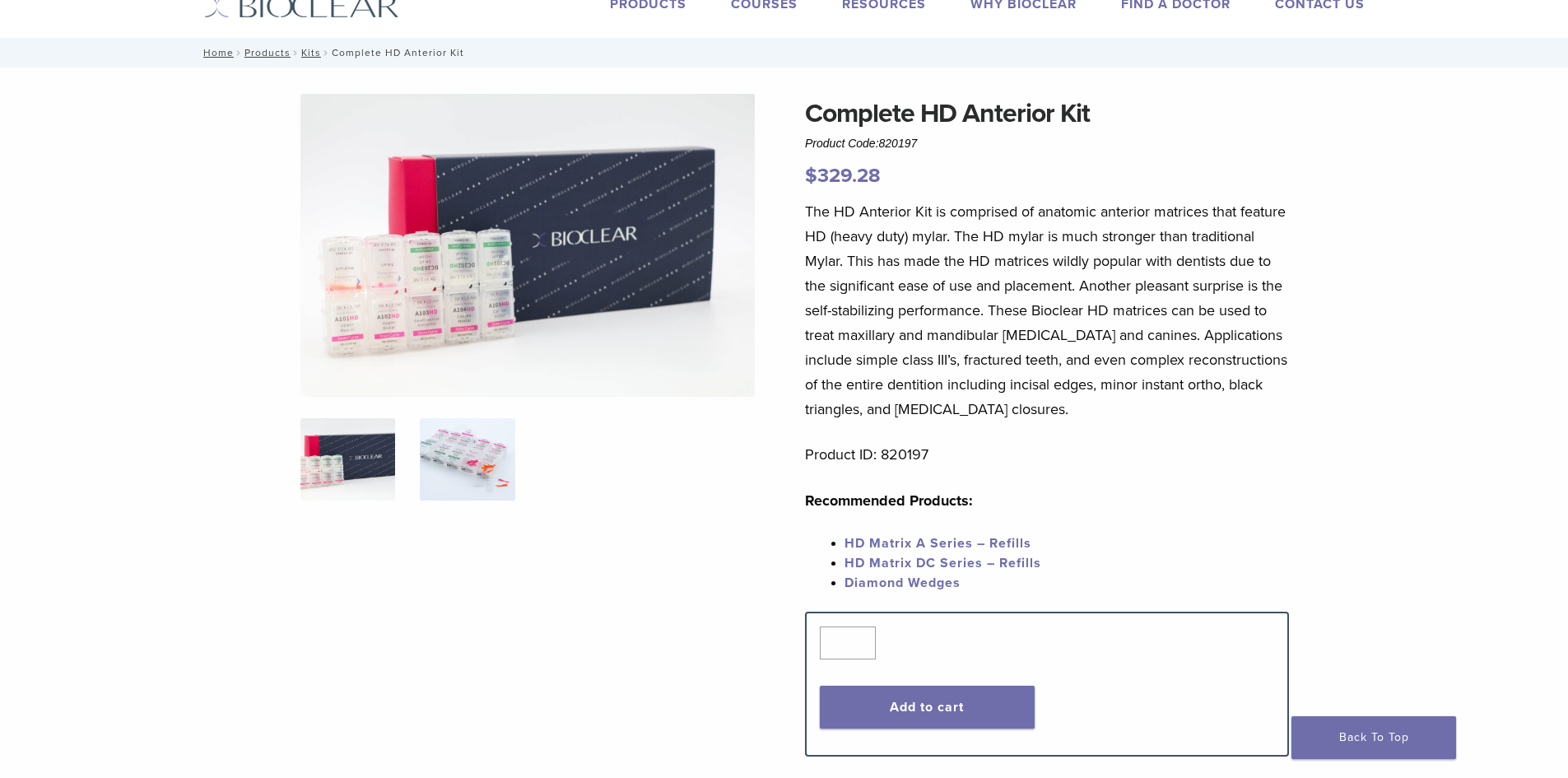
click at [495, 470] on img at bounding box center [467, 459] width 94 height 82
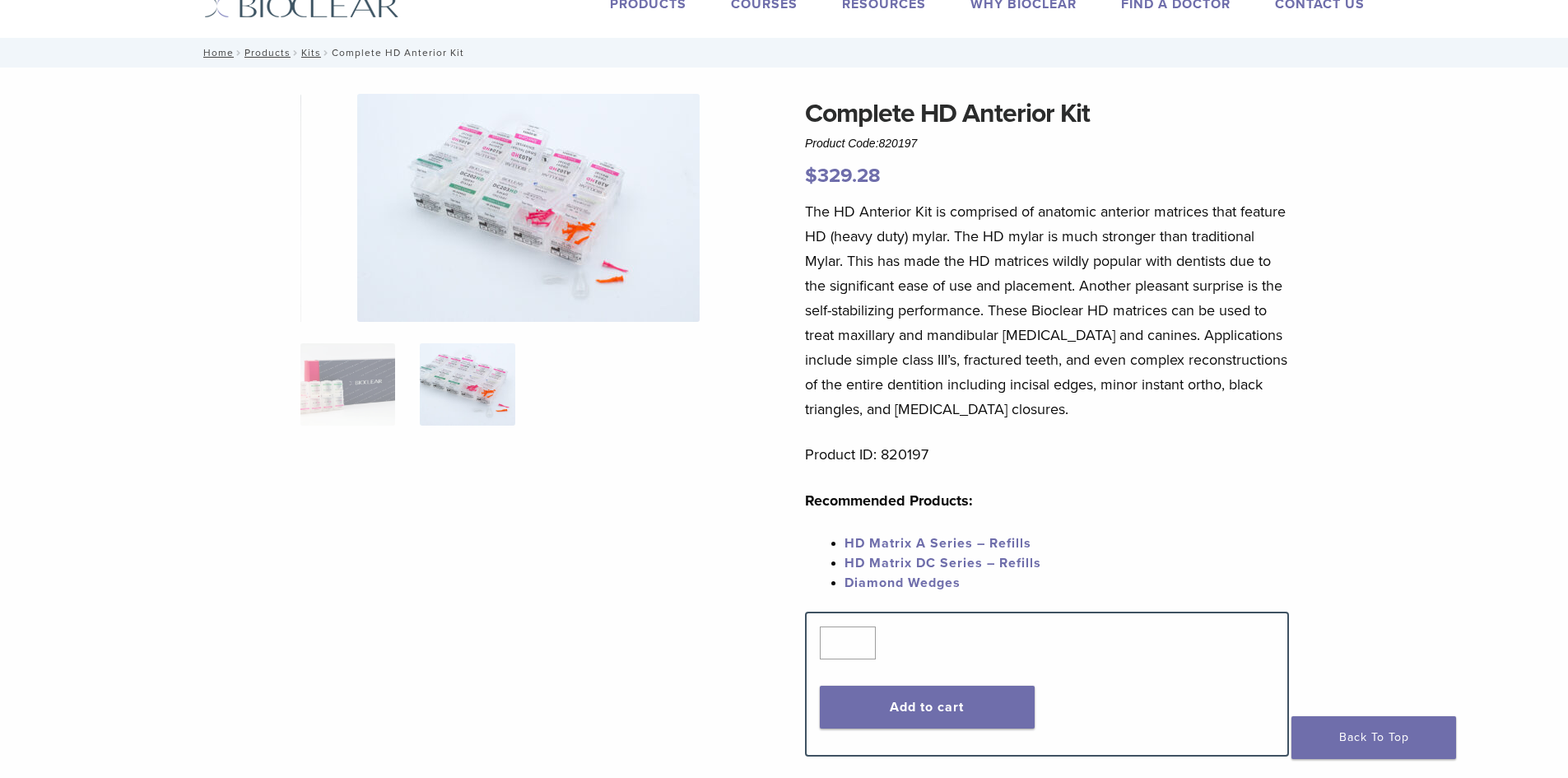
click at [581, 241] on img at bounding box center [528, 207] width 342 height 228
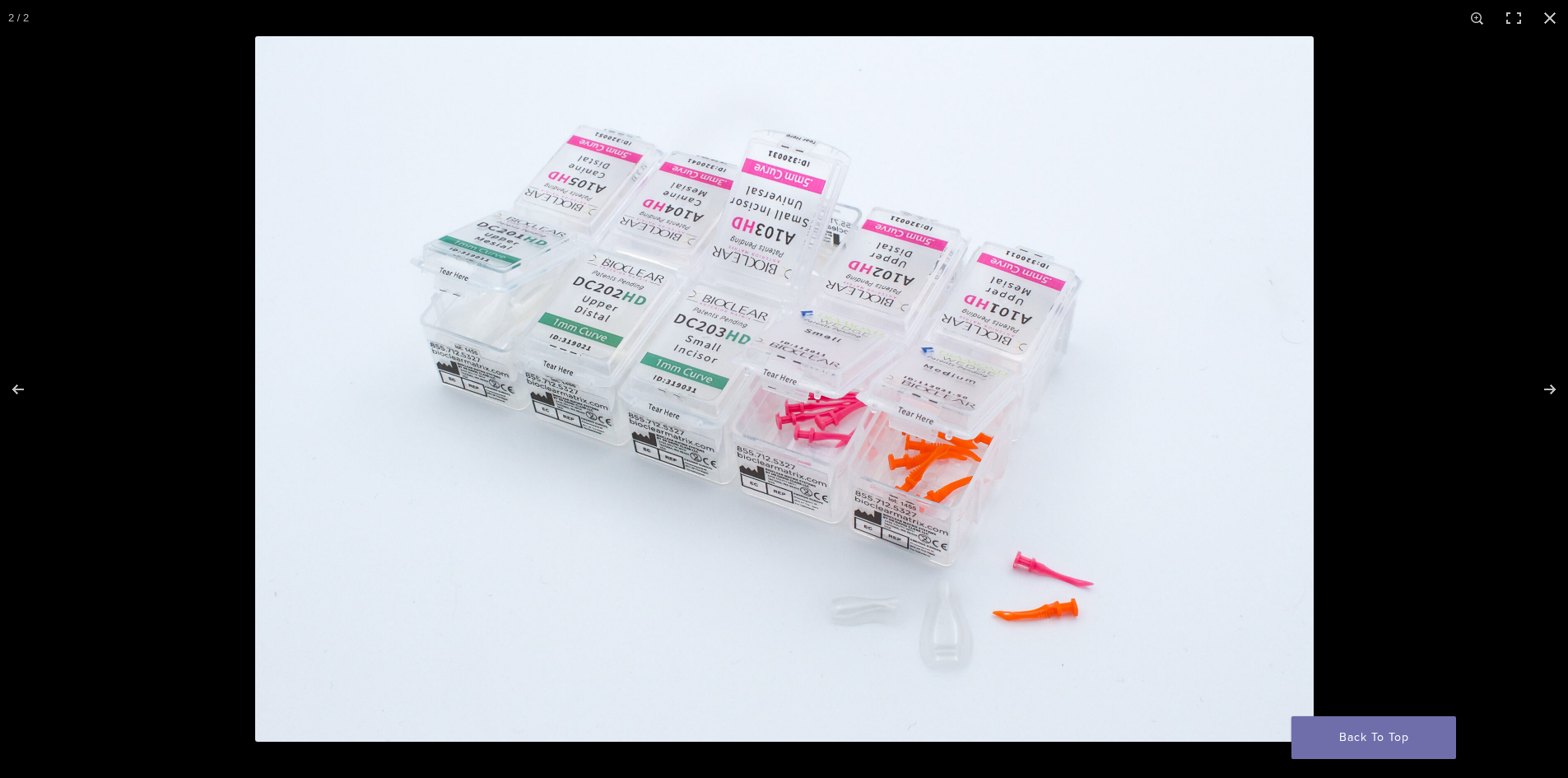
click at [936, 629] on img at bounding box center [784, 389] width 1058 height 706
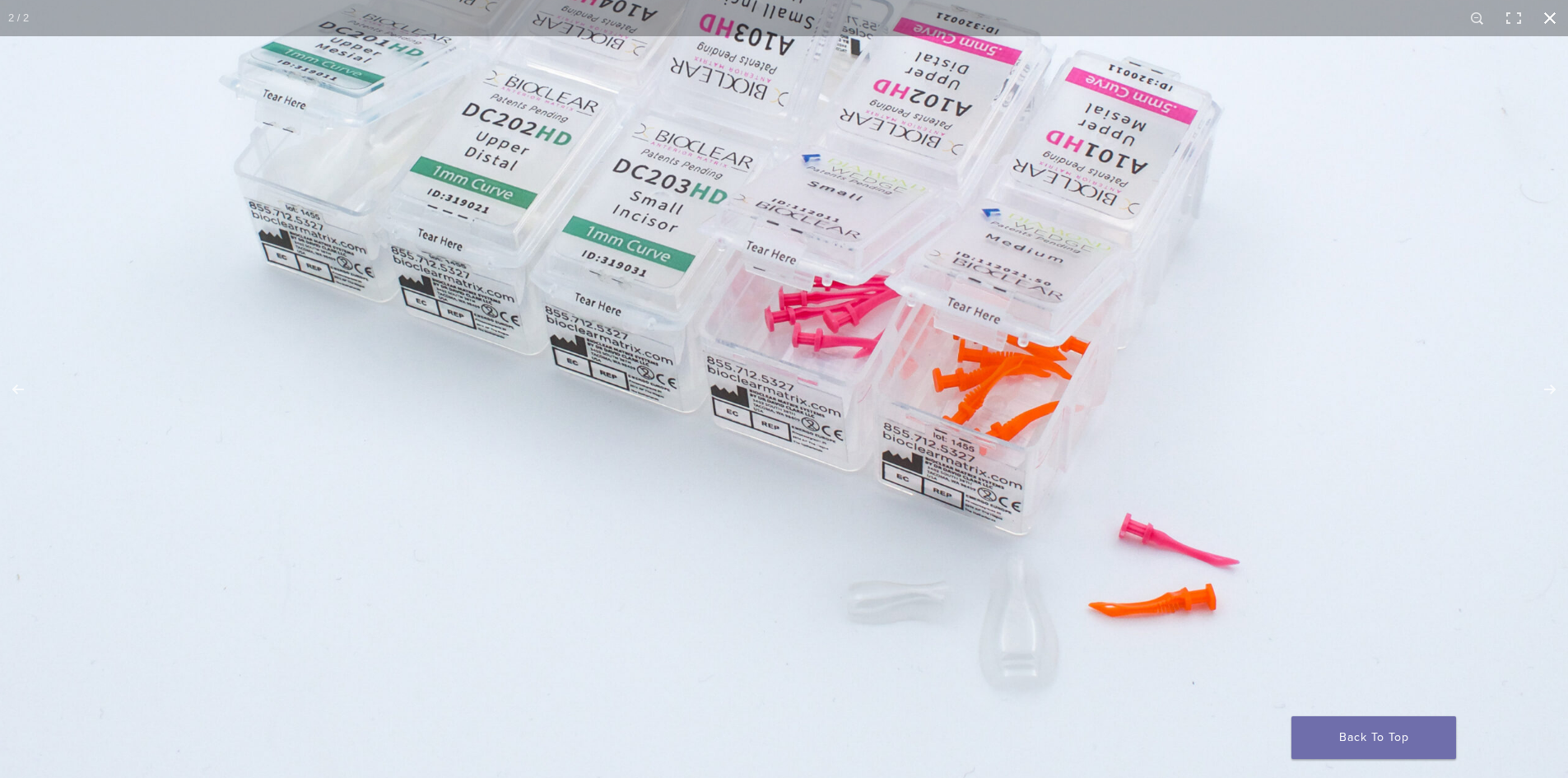
click at [1548, 21] on button "Close (Esc)" at bounding box center [1550, 17] width 36 height 36
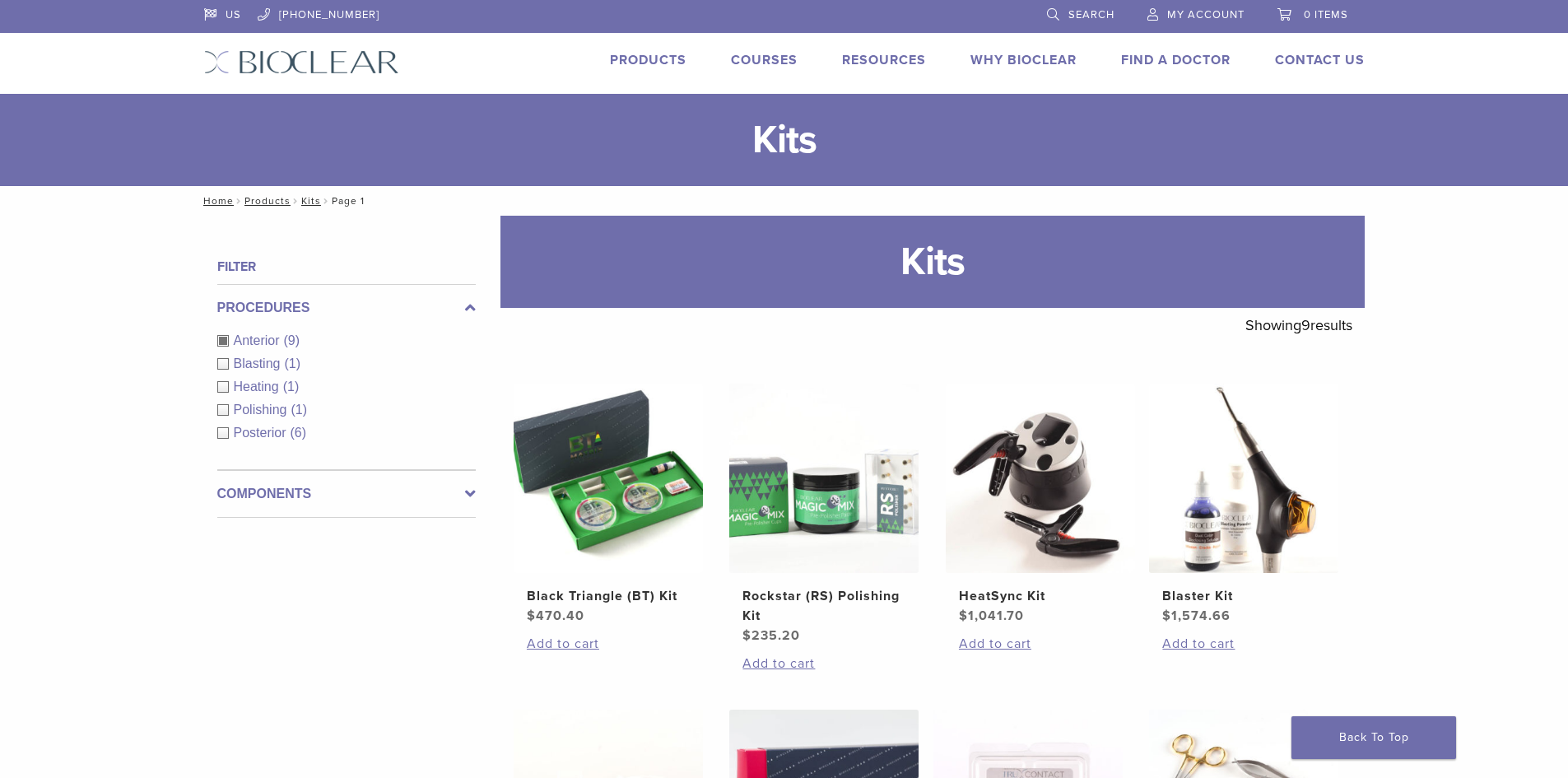
scroll to position [288, 0]
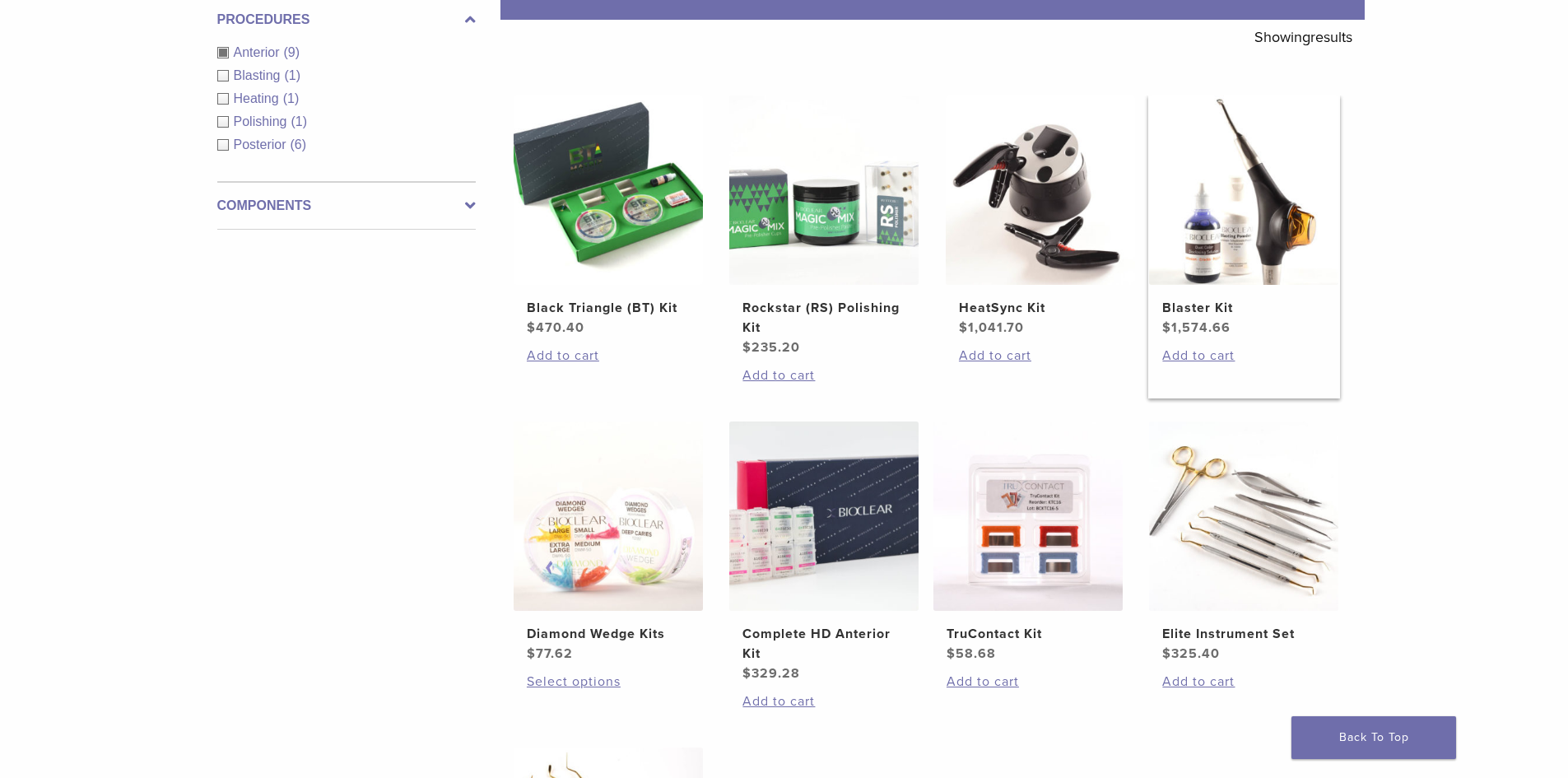
click at [1194, 266] on img at bounding box center [1243, 189] width 189 height 189
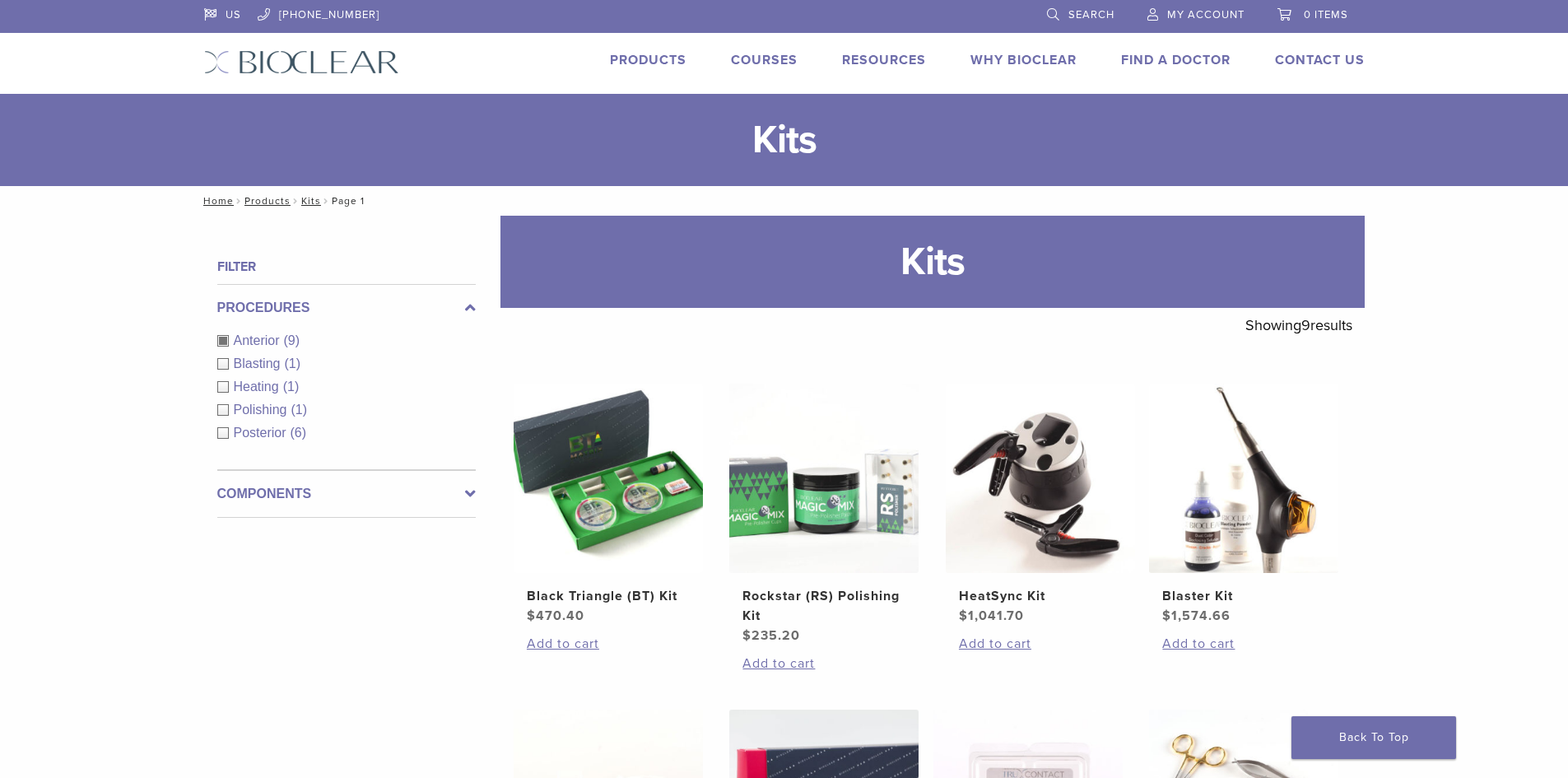
scroll to position [288, 0]
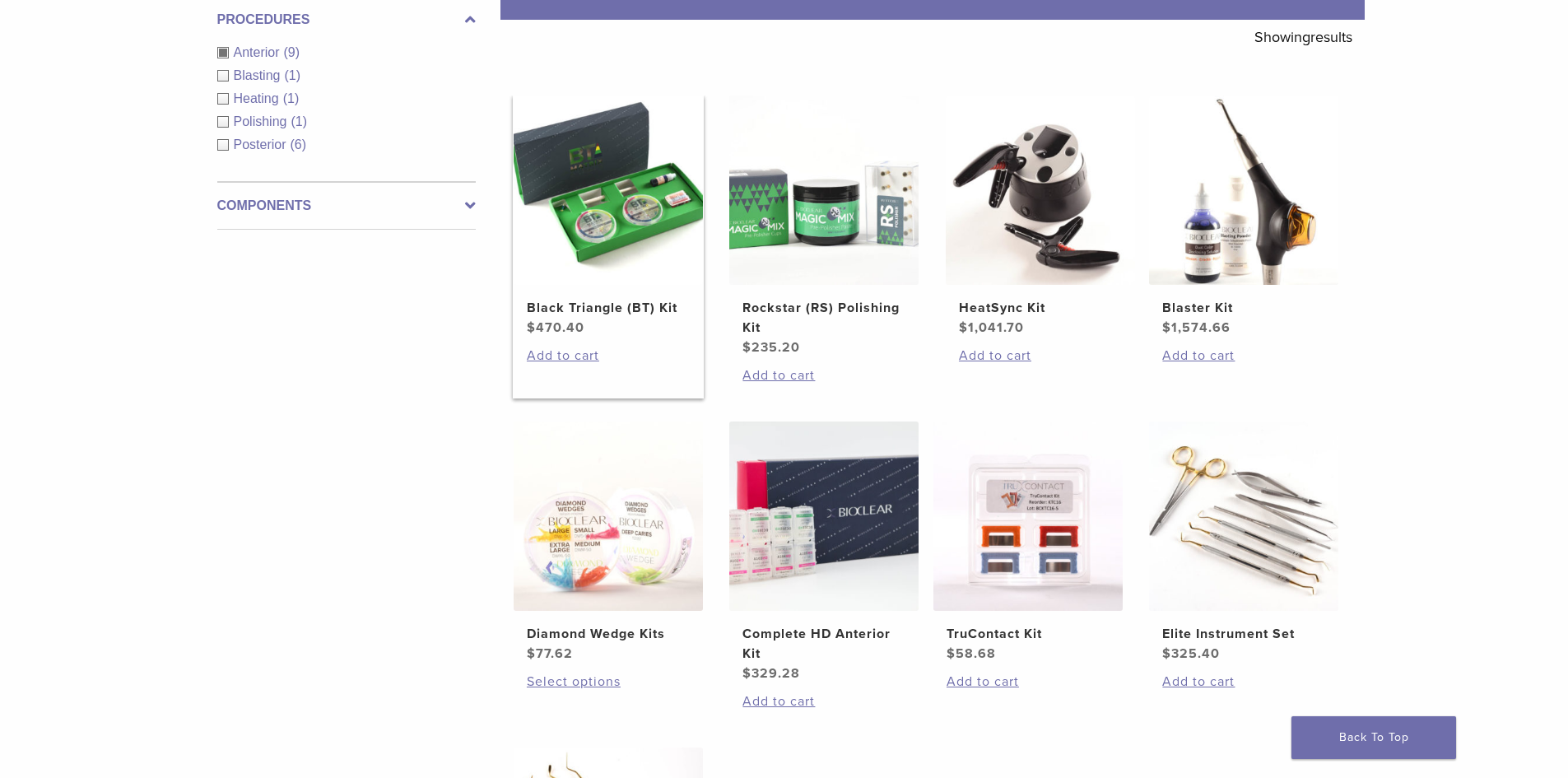
click at [600, 208] on img at bounding box center [608, 189] width 189 height 189
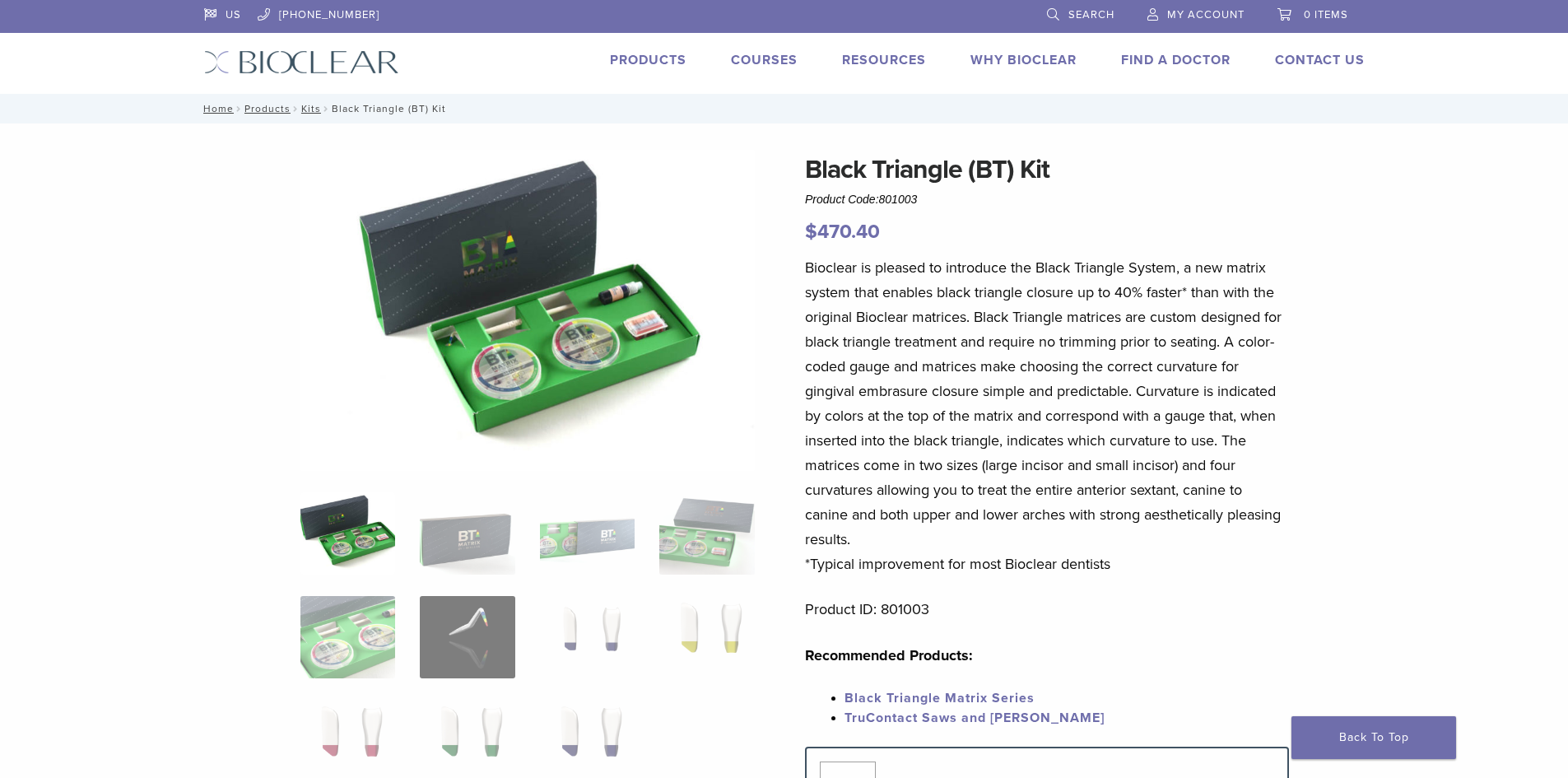
click at [1427, 410] on div "Black Triangle (BT) Kit Product Code: 801003 $ 470.40 Black Triangle (BT) Kit P…" at bounding box center [784, 684] width 1568 height 1121
click at [1159, 16] on link "My Account" at bounding box center [1195, 12] width 97 height 24
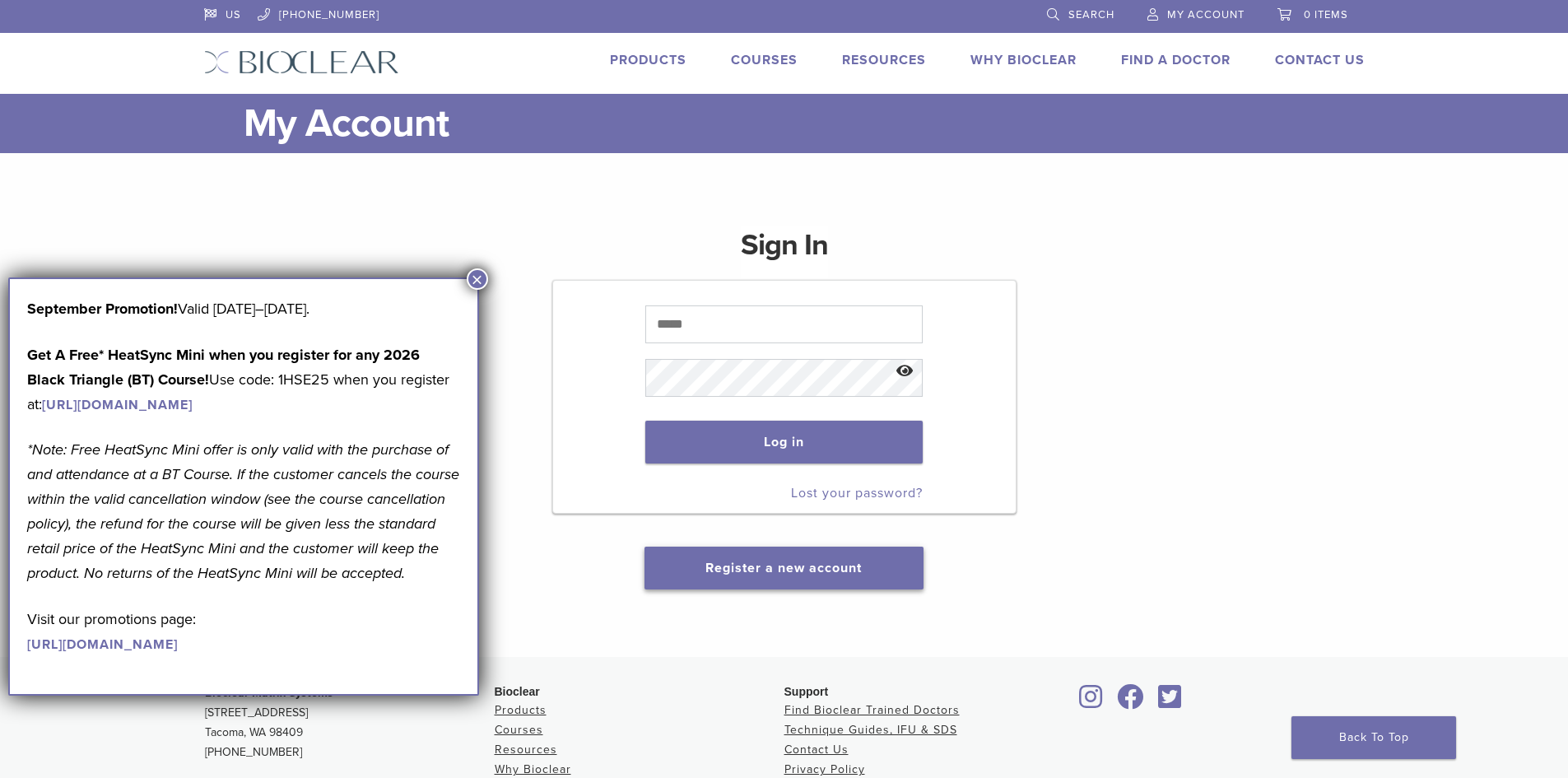
click at [809, 575] on link "Register a new account" at bounding box center [783, 568] width 156 height 17
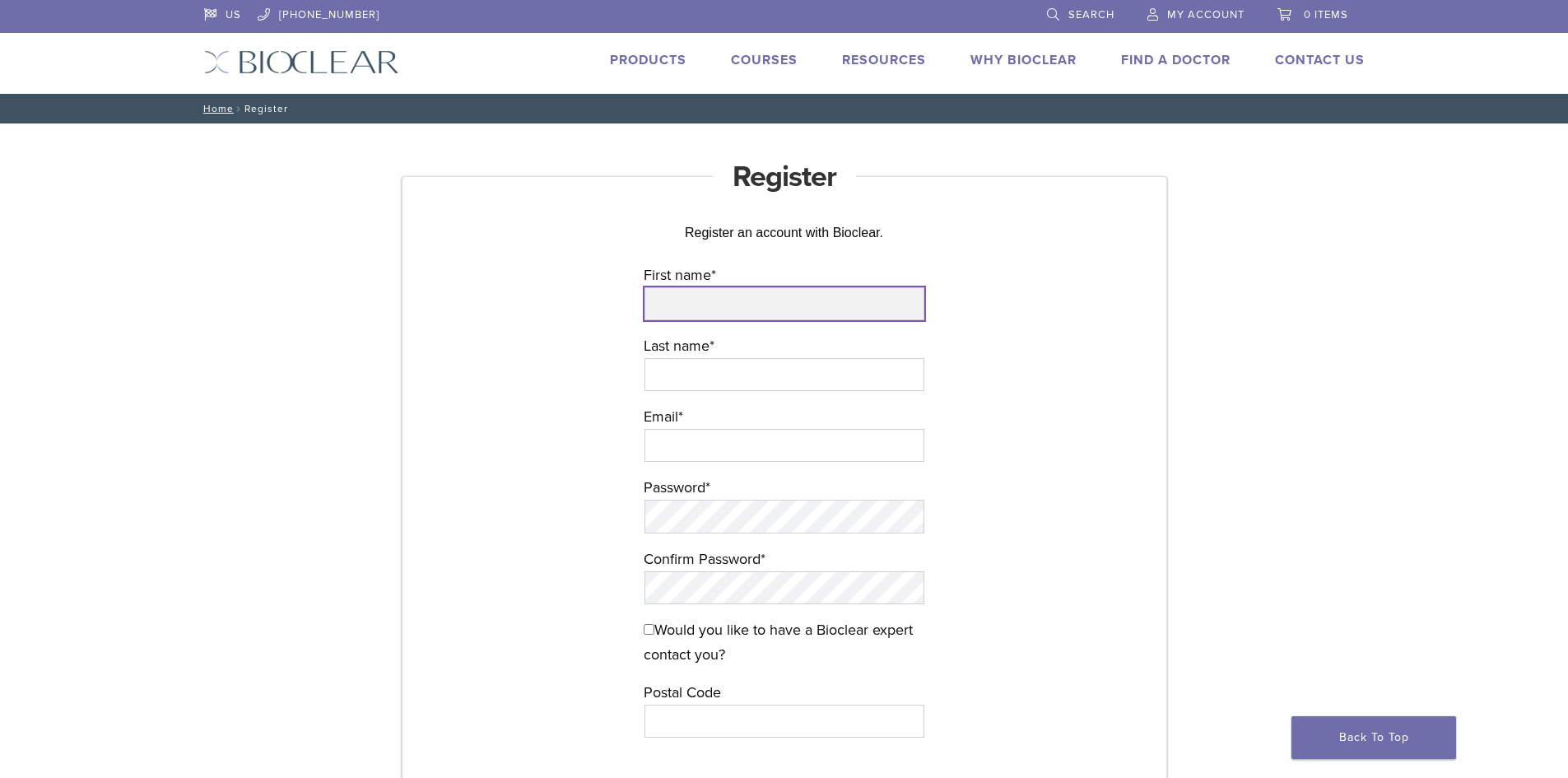
click at [756, 308] on input "First name *" at bounding box center [784, 304] width 280 height 33
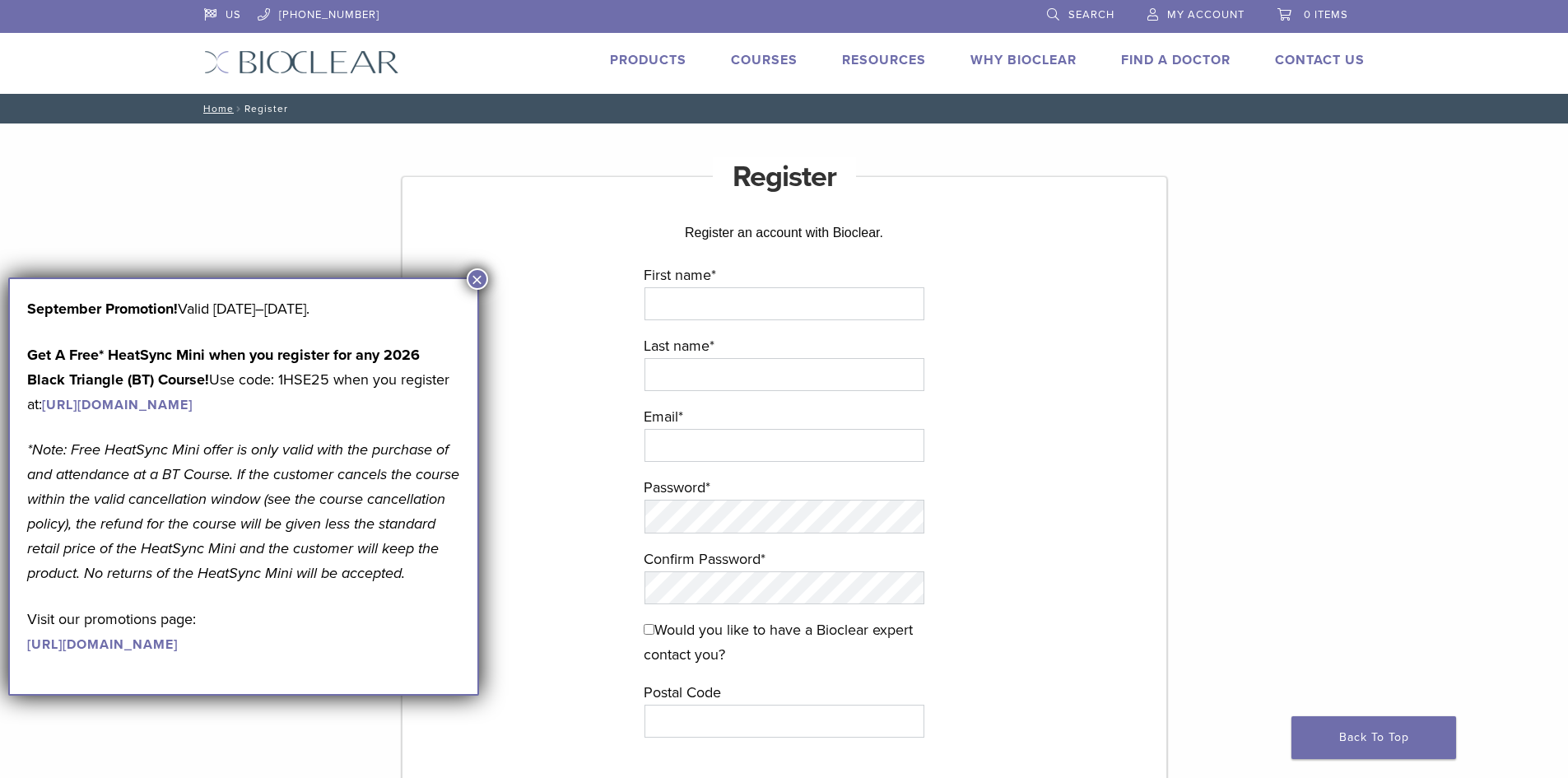
click at [483, 281] on button "×" at bounding box center [478, 279] width 22 height 22
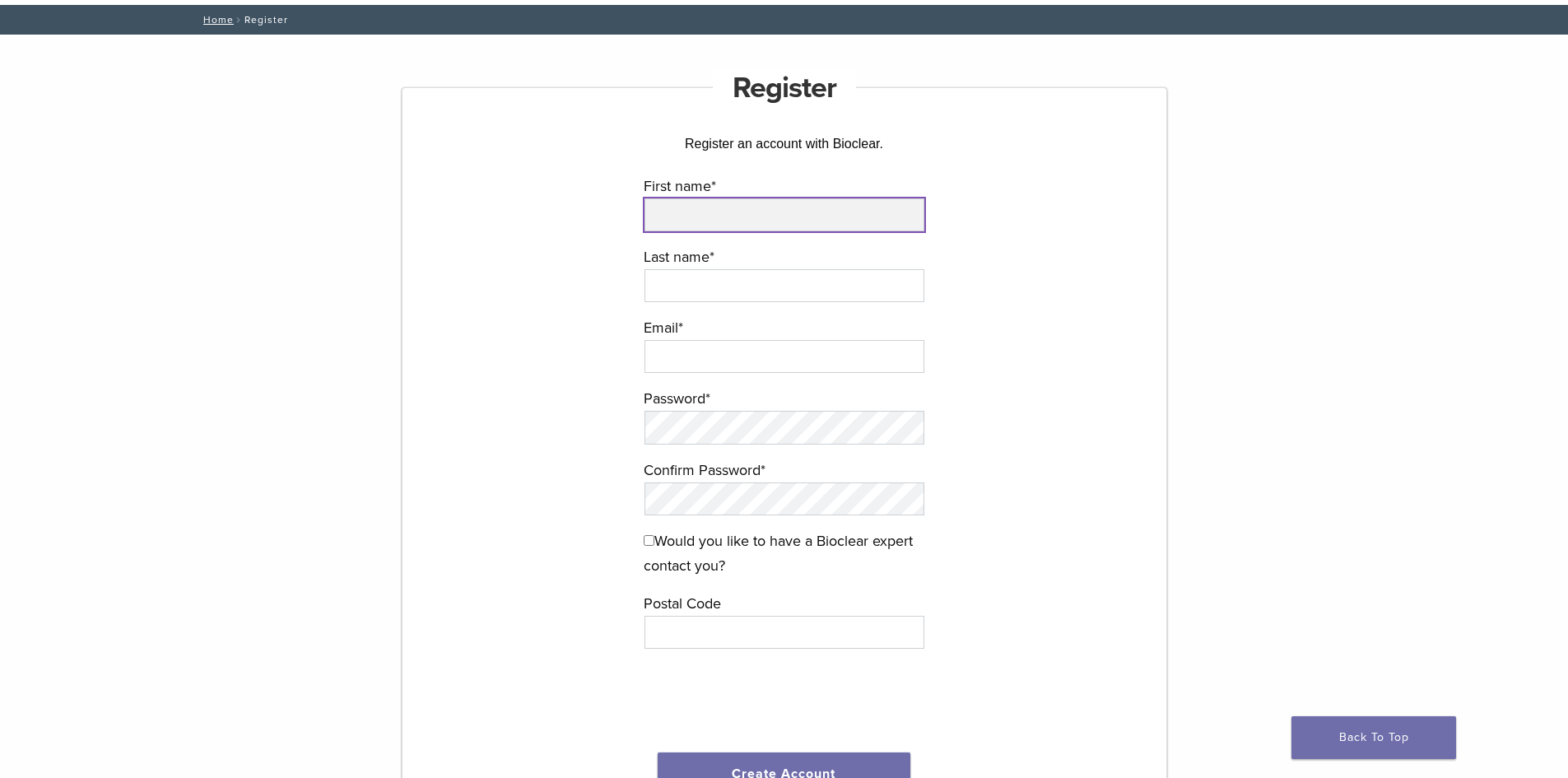
scroll to position [58, 0]
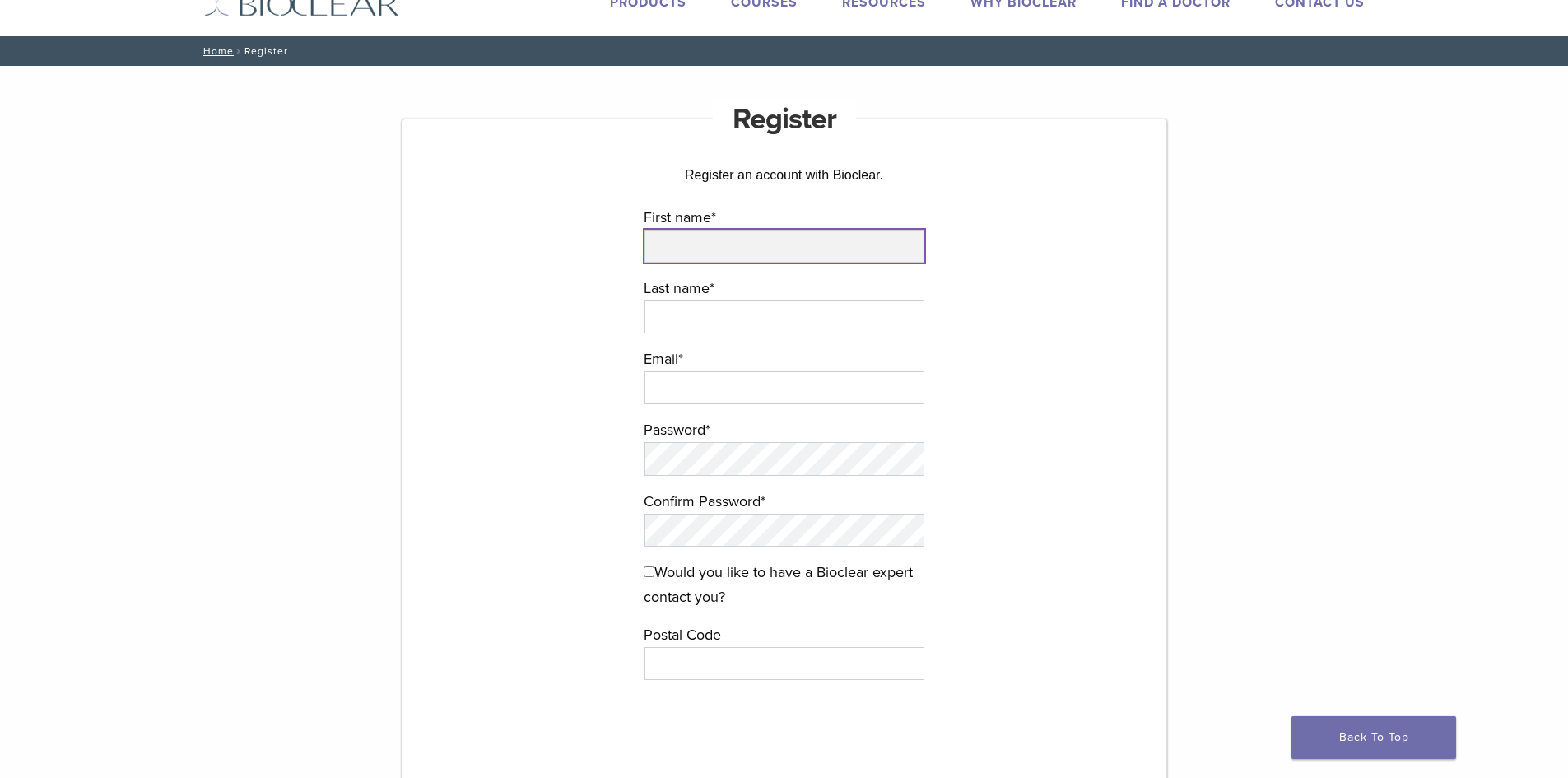
click at [868, 239] on input "First name *" at bounding box center [784, 246] width 280 height 33
type input "*******"
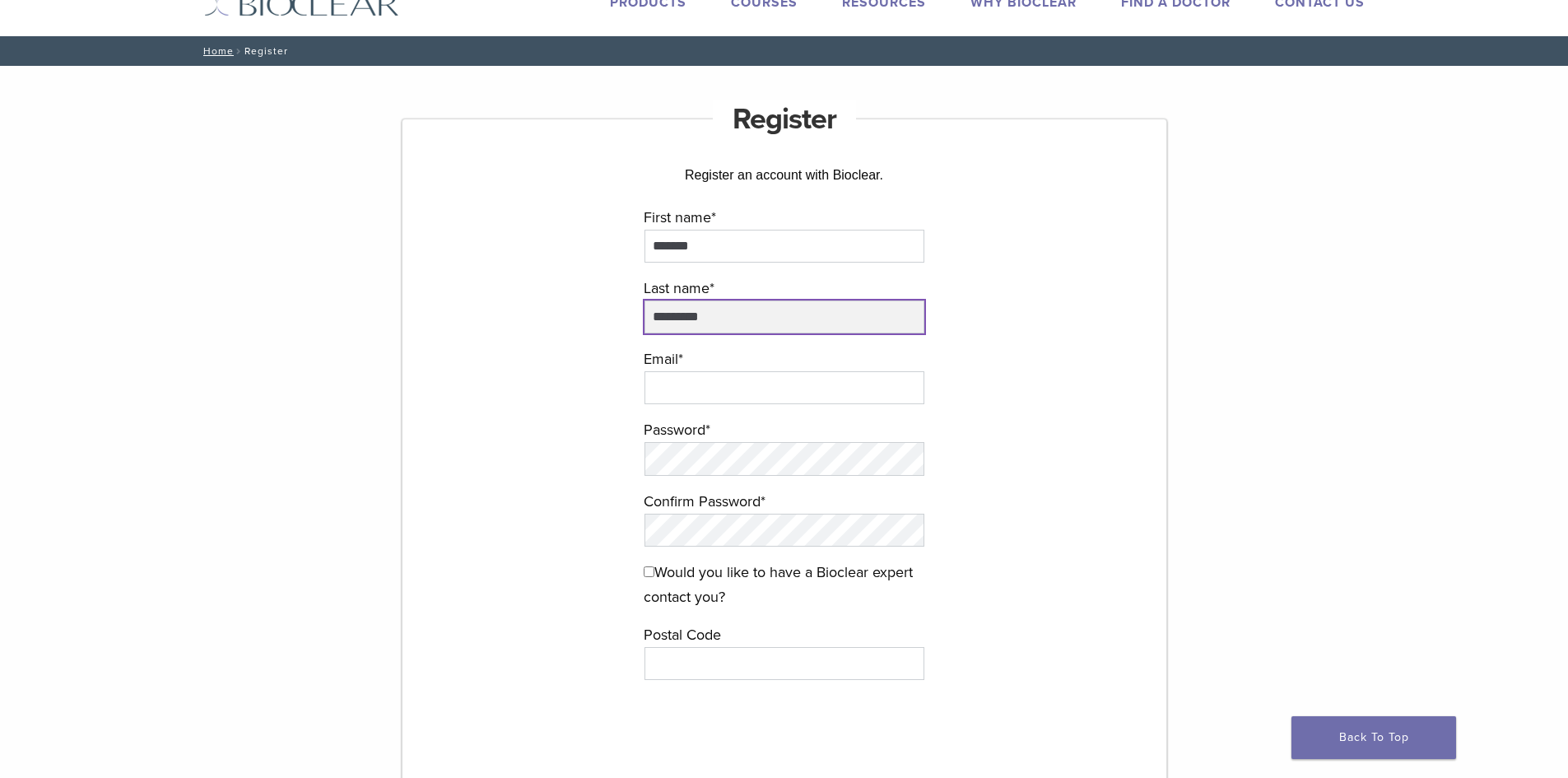
type input "*********"
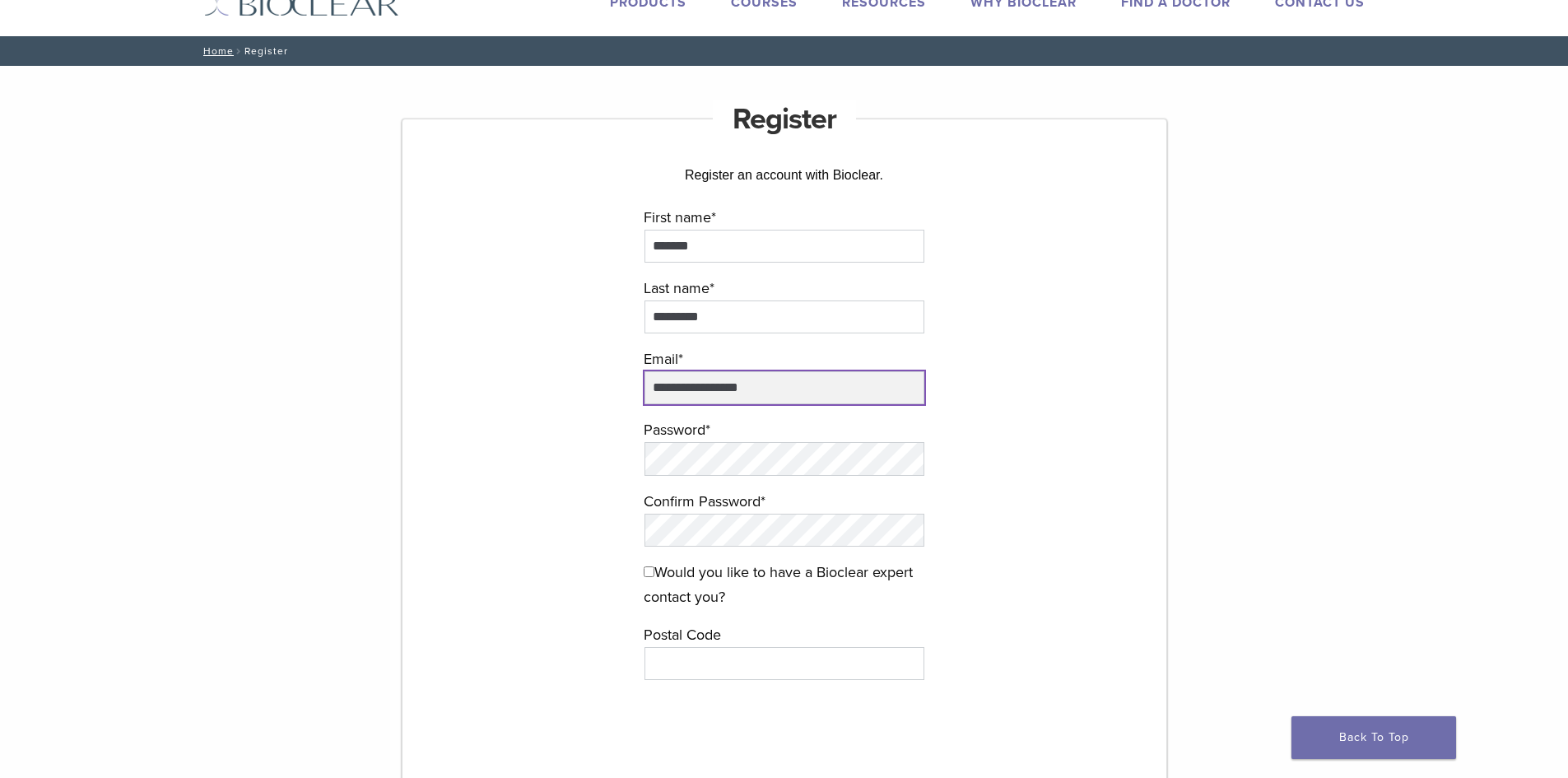
type input "**********"
click at [893, 546] on p "Confirm Password *" at bounding box center [784, 524] width 281 height 71
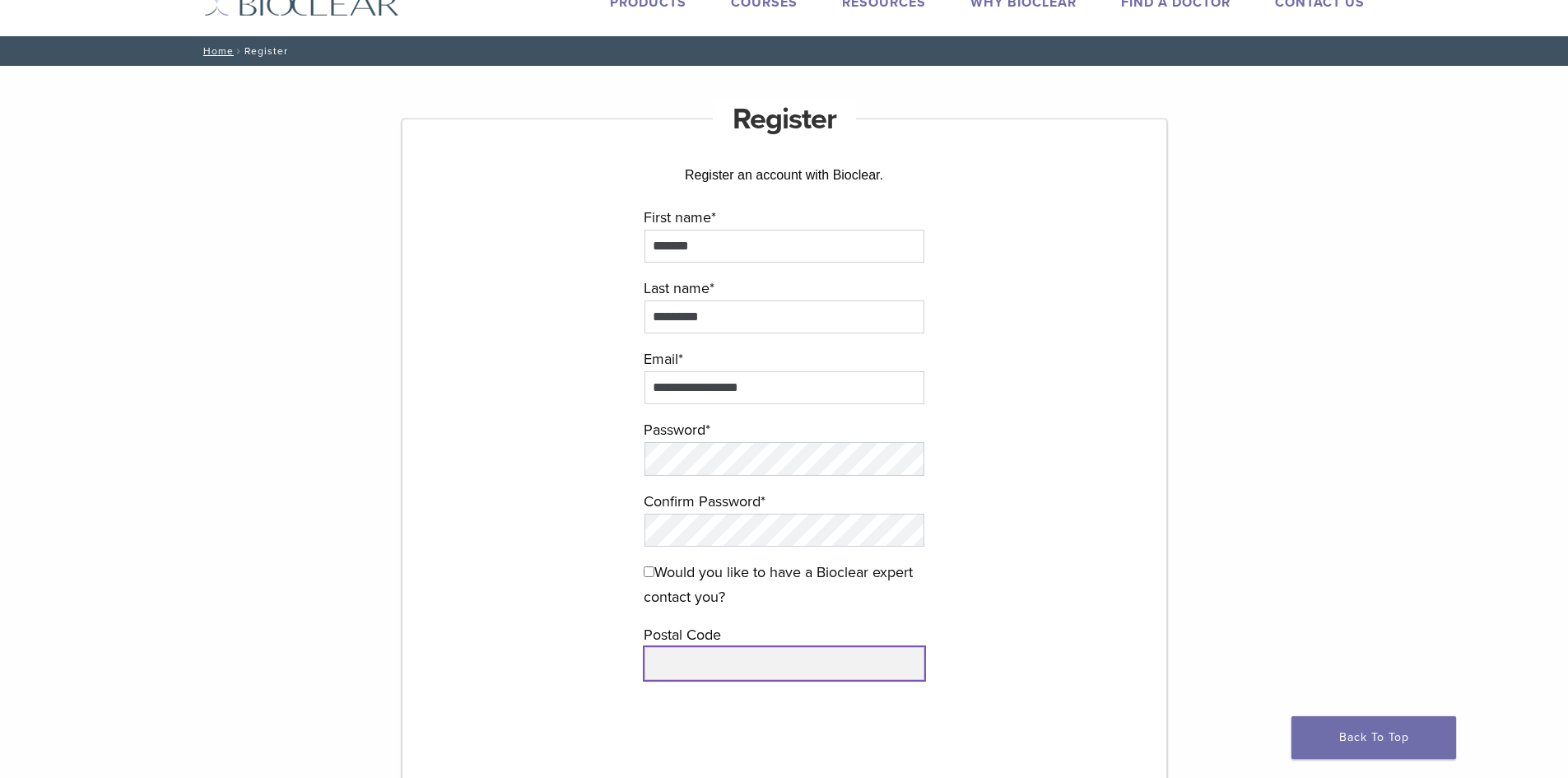
click at [756, 661] on input "text" at bounding box center [784, 664] width 280 height 33
type input "*****"
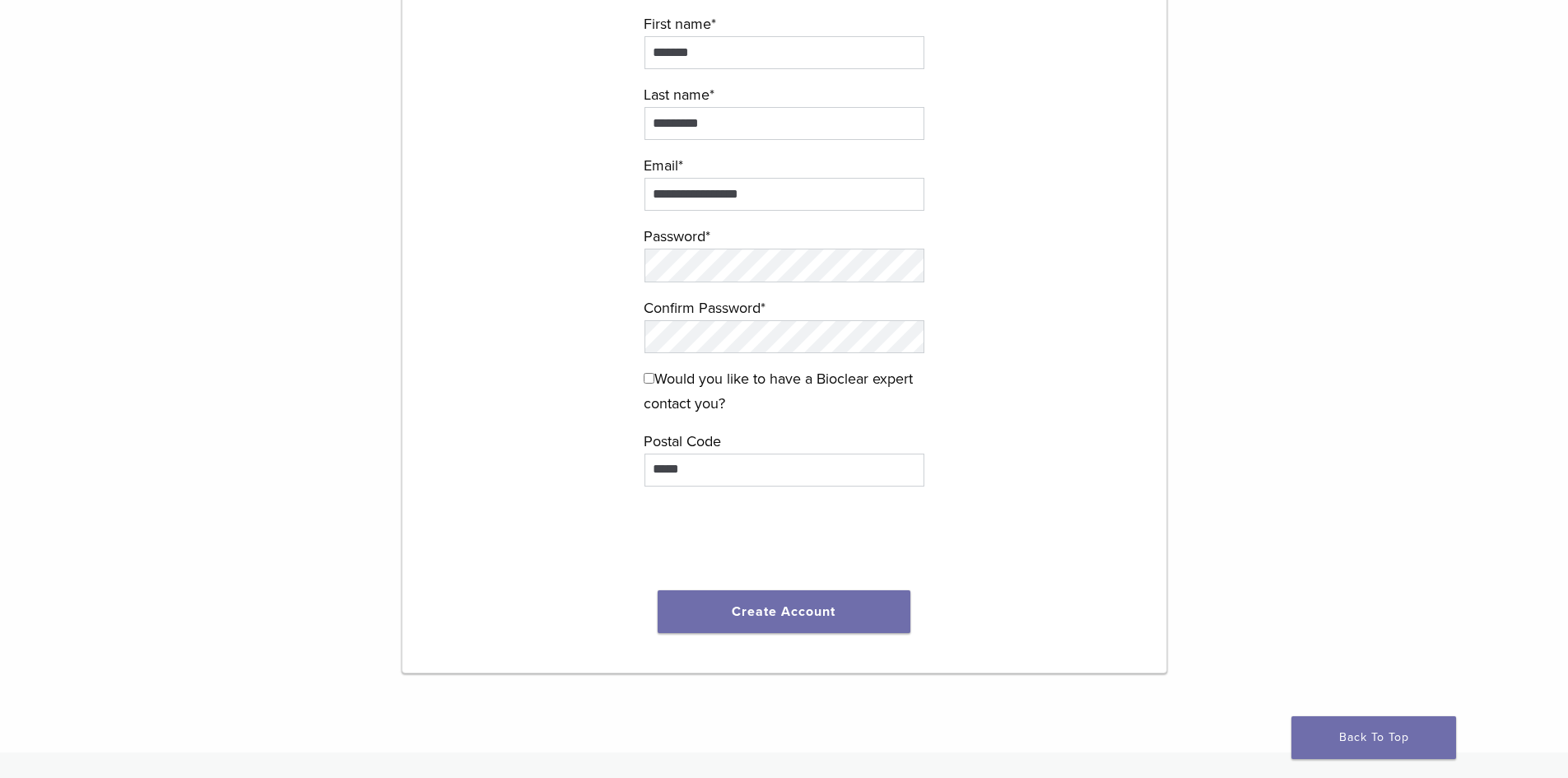
scroll to position [252, 0]
click at [857, 604] on button "Create Account" at bounding box center [784, 609] width 253 height 43
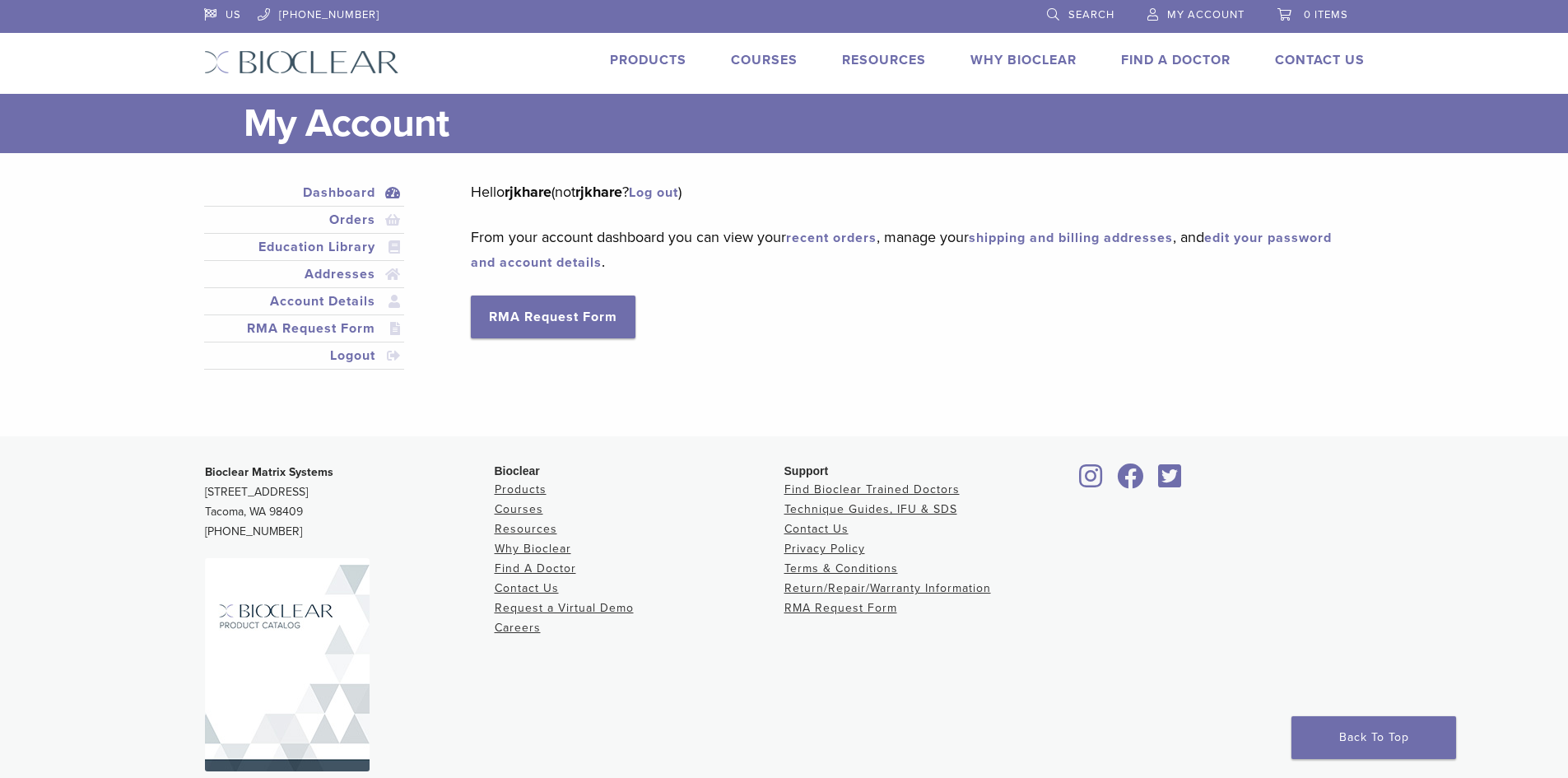
click at [678, 192] on link "Log out" at bounding box center [653, 192] width 50 height 17
